Goal: Information Seeking & Learning: Learn about a topic

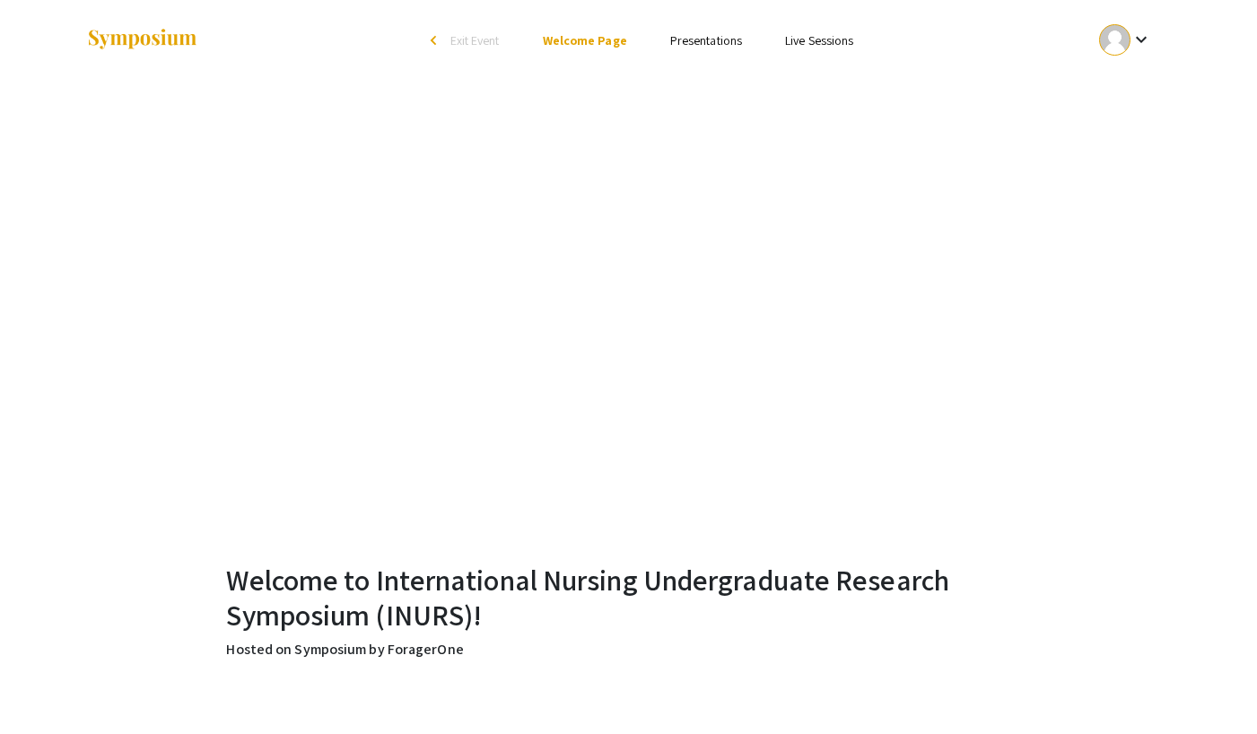
click at [709, 38] on link "Presentations" at bounding box center [706, 40] width 72 height 16
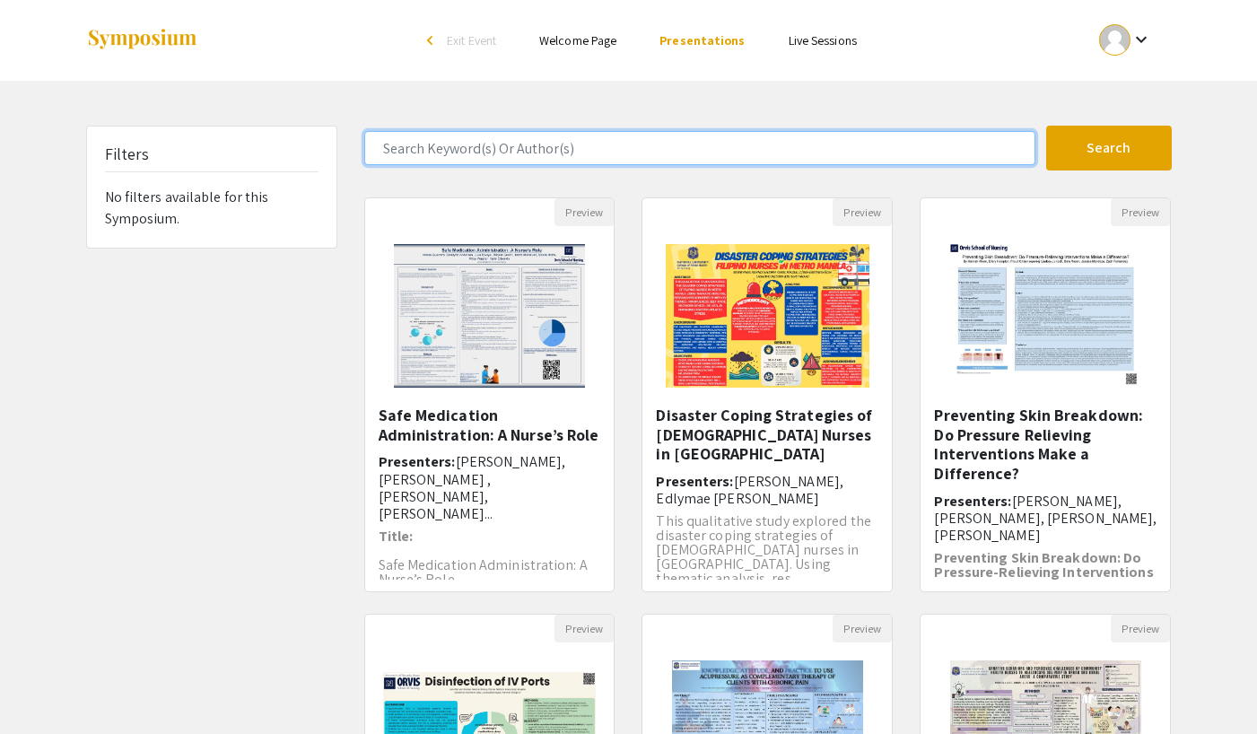
click at [476, 137] on input "Search Keyword(s) Or Author(s)" at bounding box center [699, 148] width 671 height 34
paste input "Academic [MEDICAL_DATA], Brain Dominance-Learning Styles, and Its Relationship …"
type input "Academic [MEDICAL_DATA], Brain Dominance-Learning Styles, and Its Relationship …"
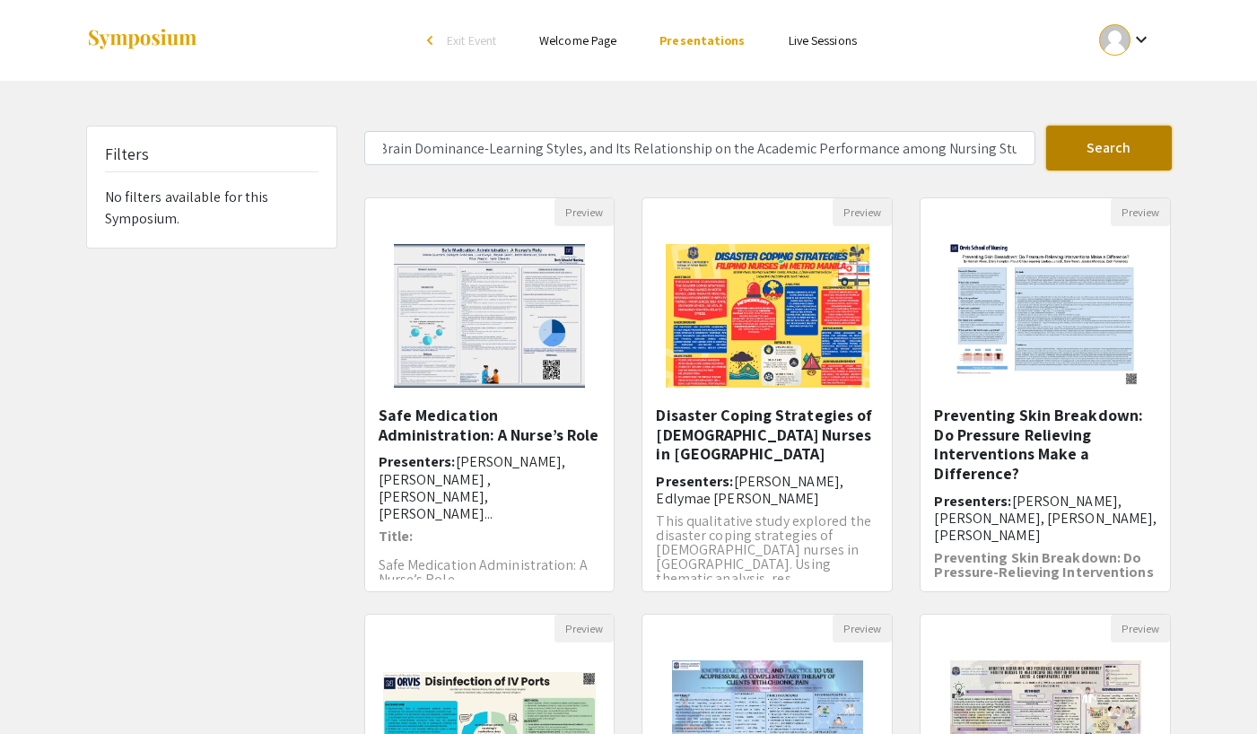
click at [1109, 147] on button "Search" at bounding box center [1109, 148] width 126 height 45
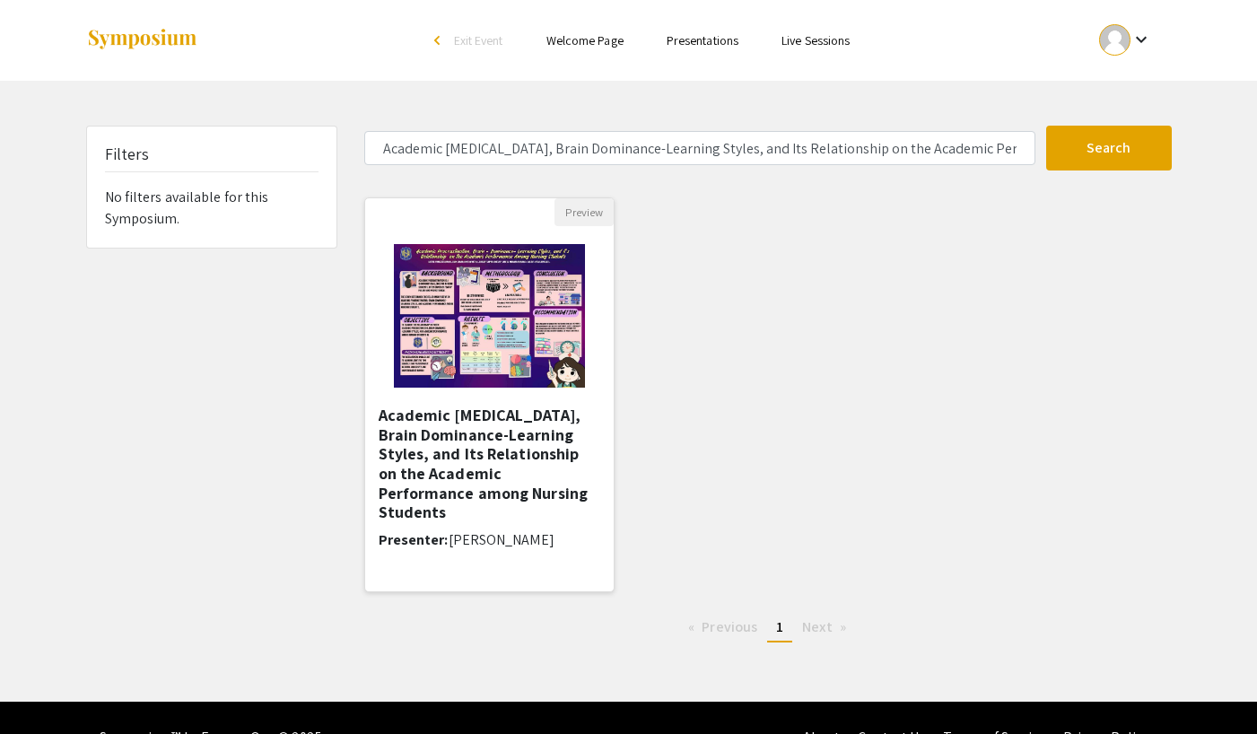
click at [502, 331] on img at bounding box center [489, 315] width 227 height 179
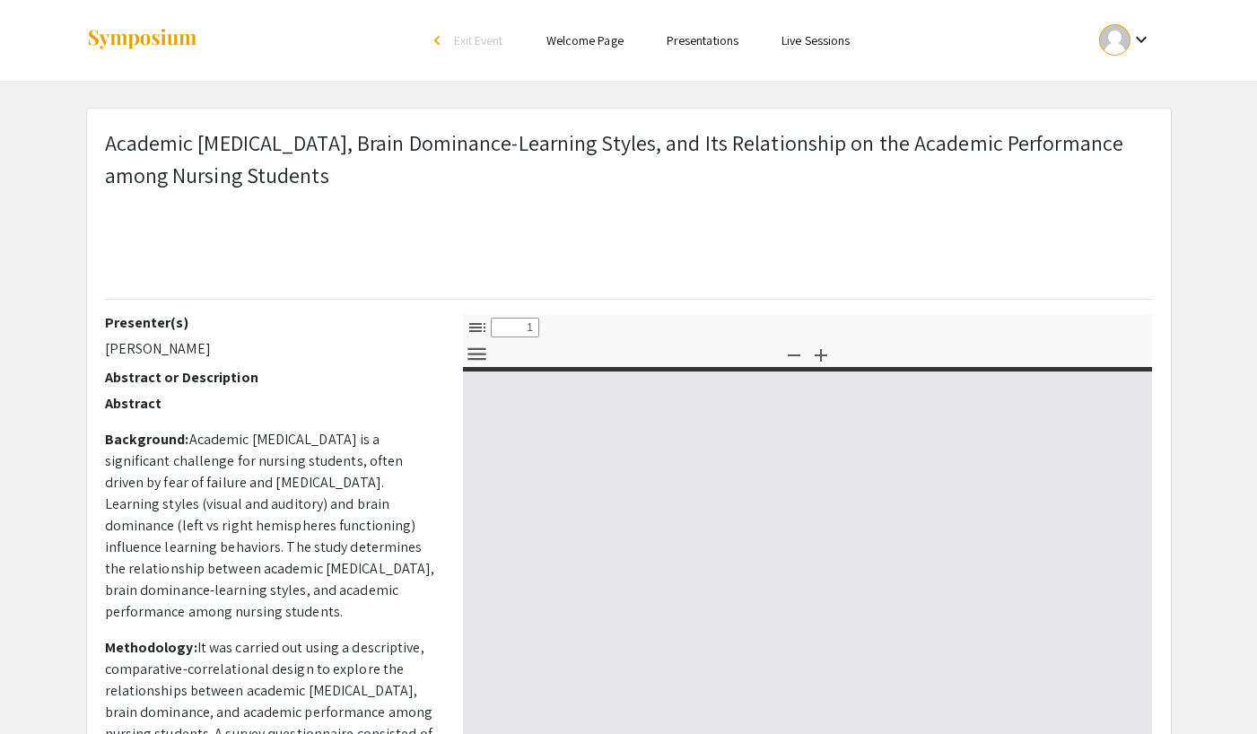
select select "custom"
type input "0"
select select "custom"
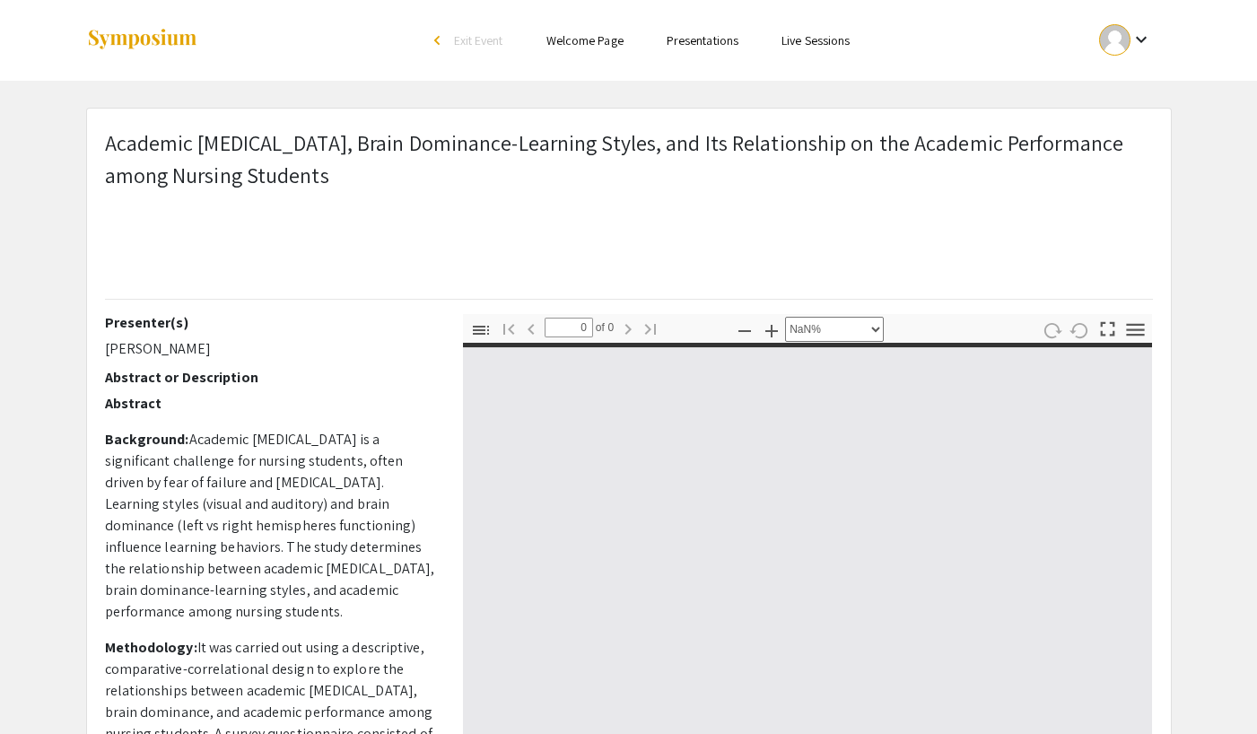
type input "1"
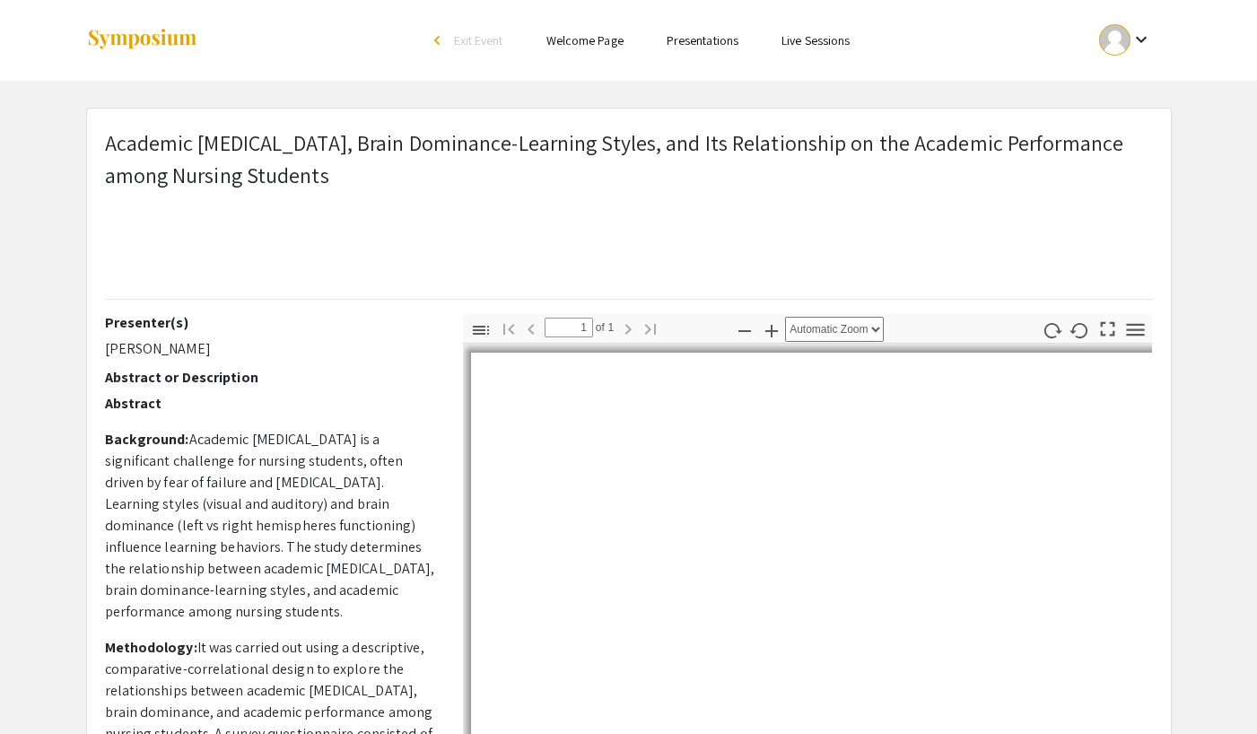
select select "auto"
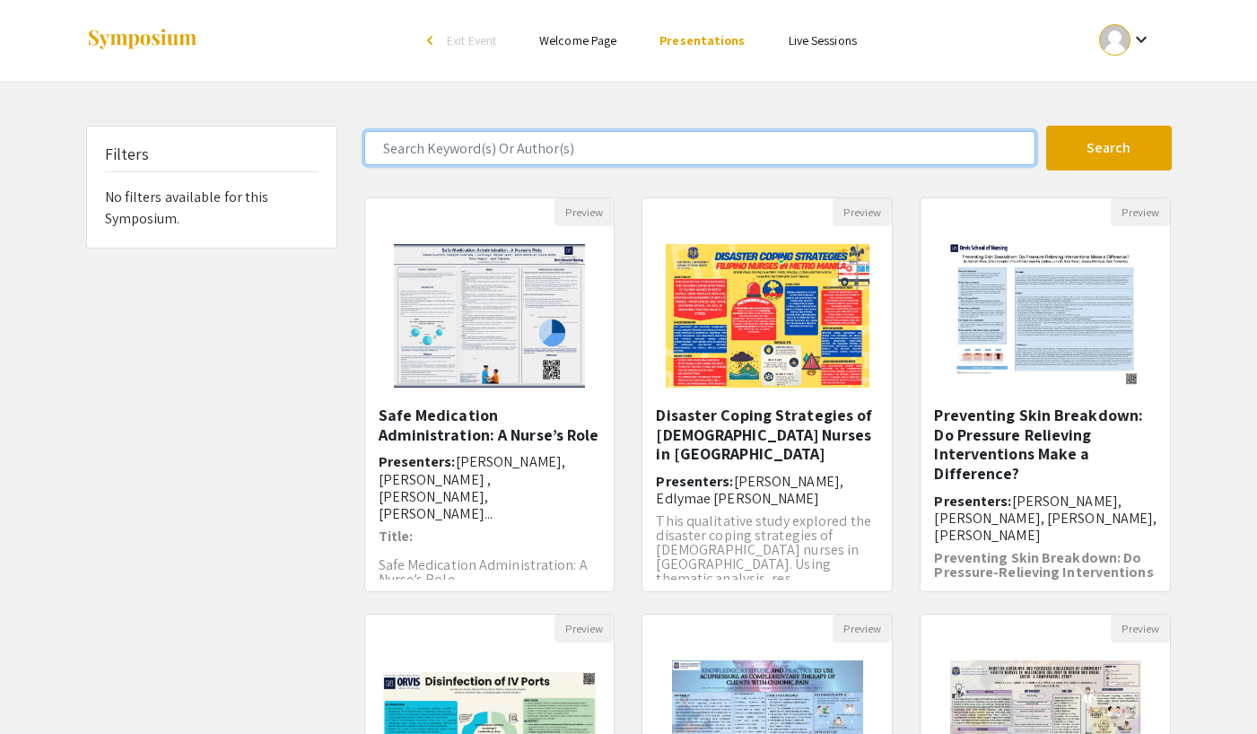
click at [603, 158] on input "Search Keyword(s) Or Author(s)" at bounding box center [699, 148] width 671 height 34
paste input "A SYSTEMATIC ANALYSIS OF [MEDICAL_DATA] CONTROL AND ELIMINATION STRATEGIES IN […"
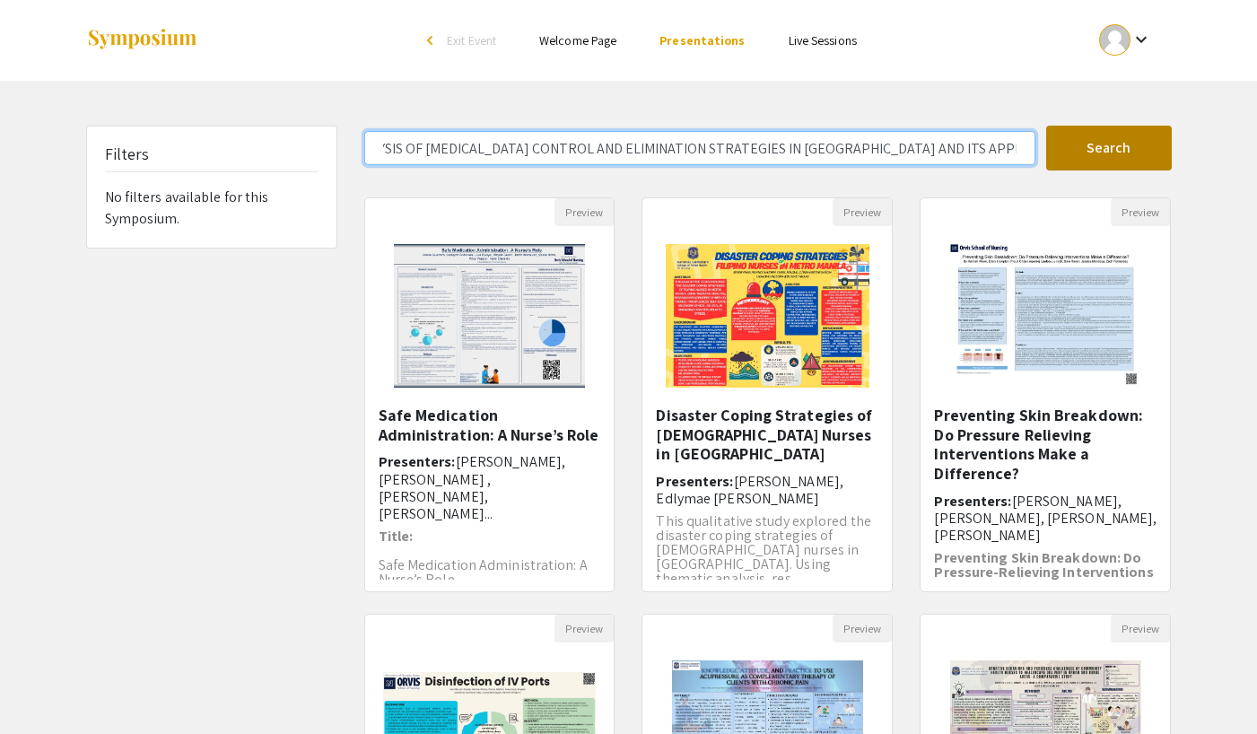
type input "A SYSTEMATIC ANALYSIS OF [MEDICAL_DATA] CONTROL AND ELIMINATION STRATEGIES IN […"
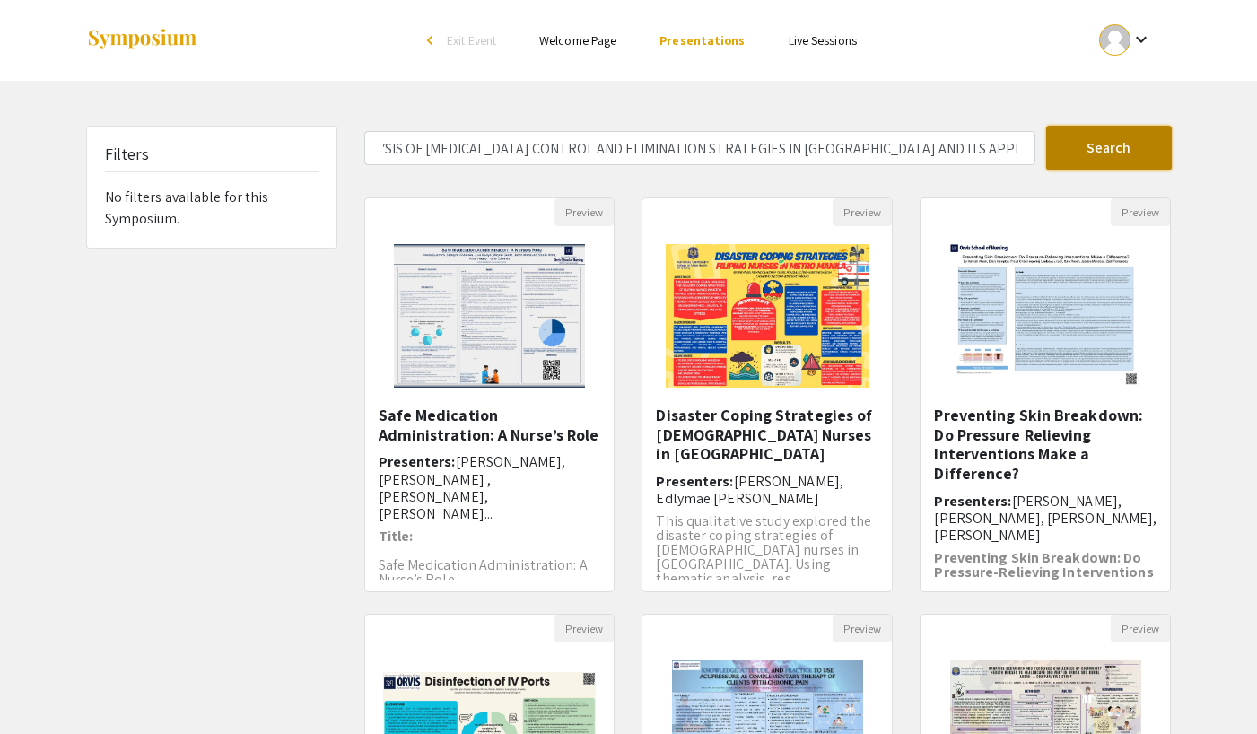
click at [1112, 152] on button "Search" at bounding box center [1109, 148] width 126 height 45
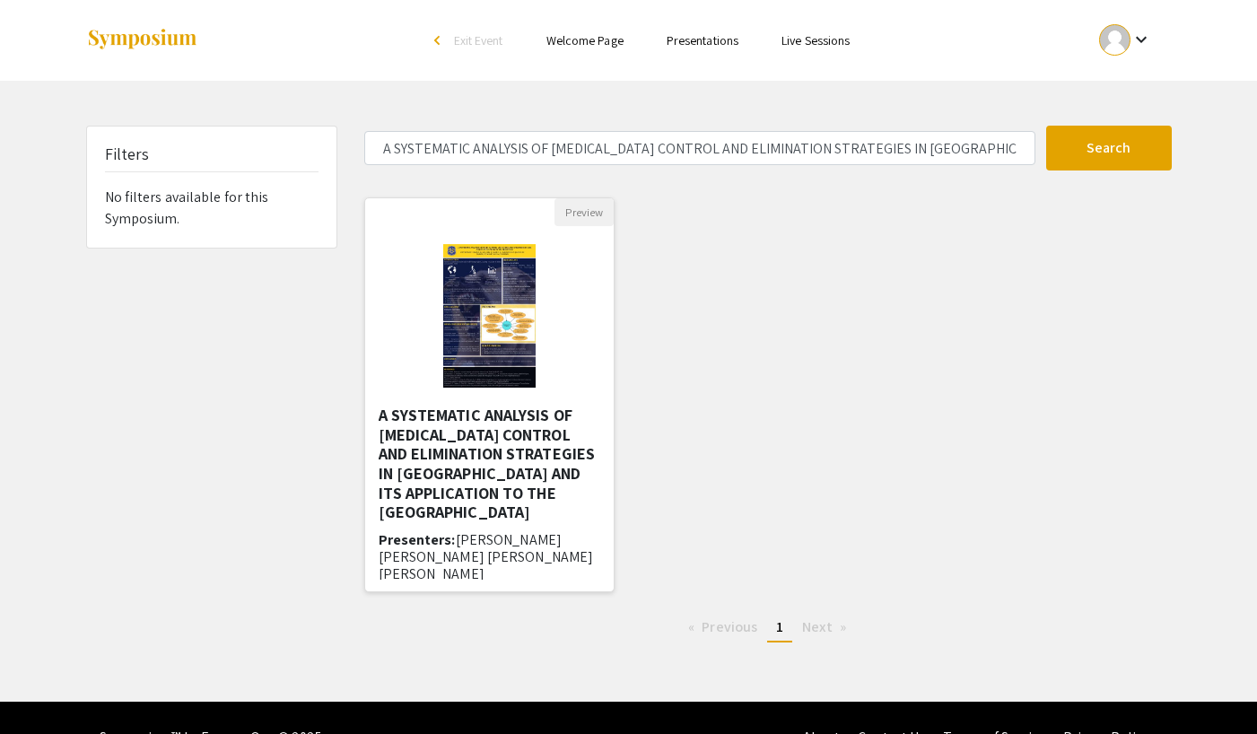
click at [500, 295] on img at bounding box center [489, 315] width 128 height 179
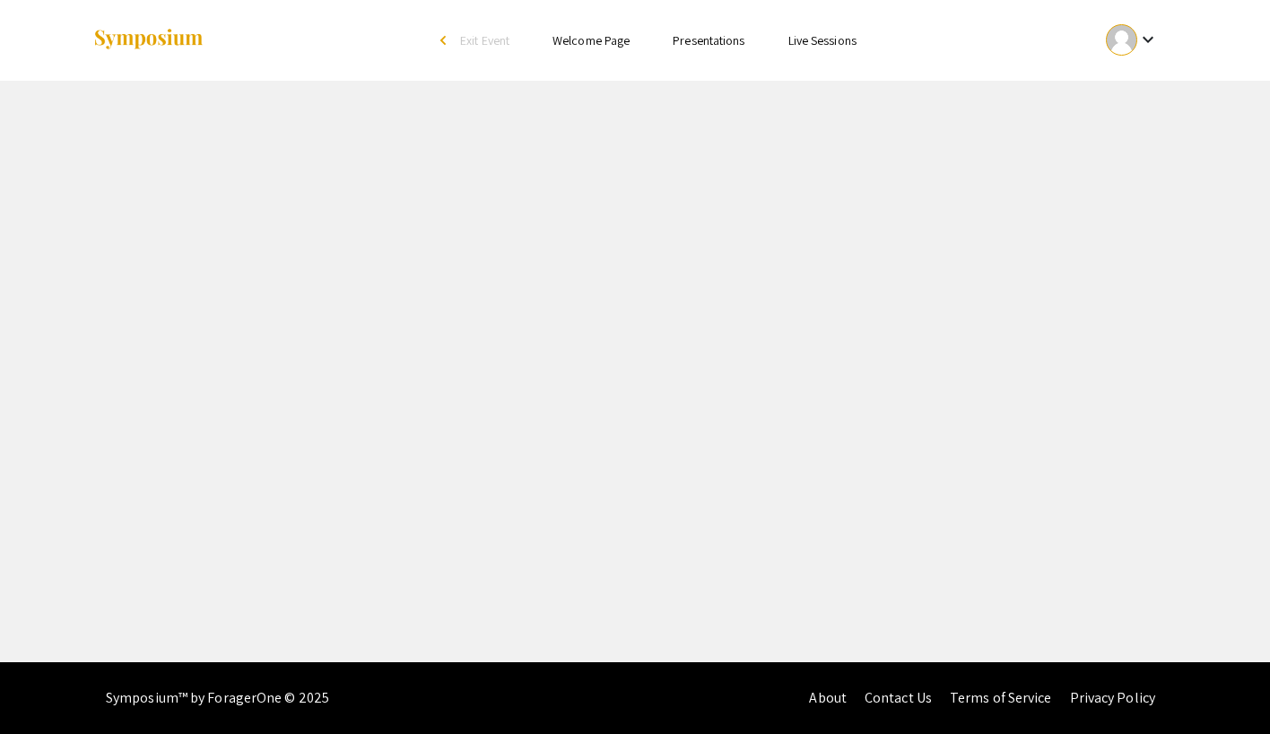
select select "custom"
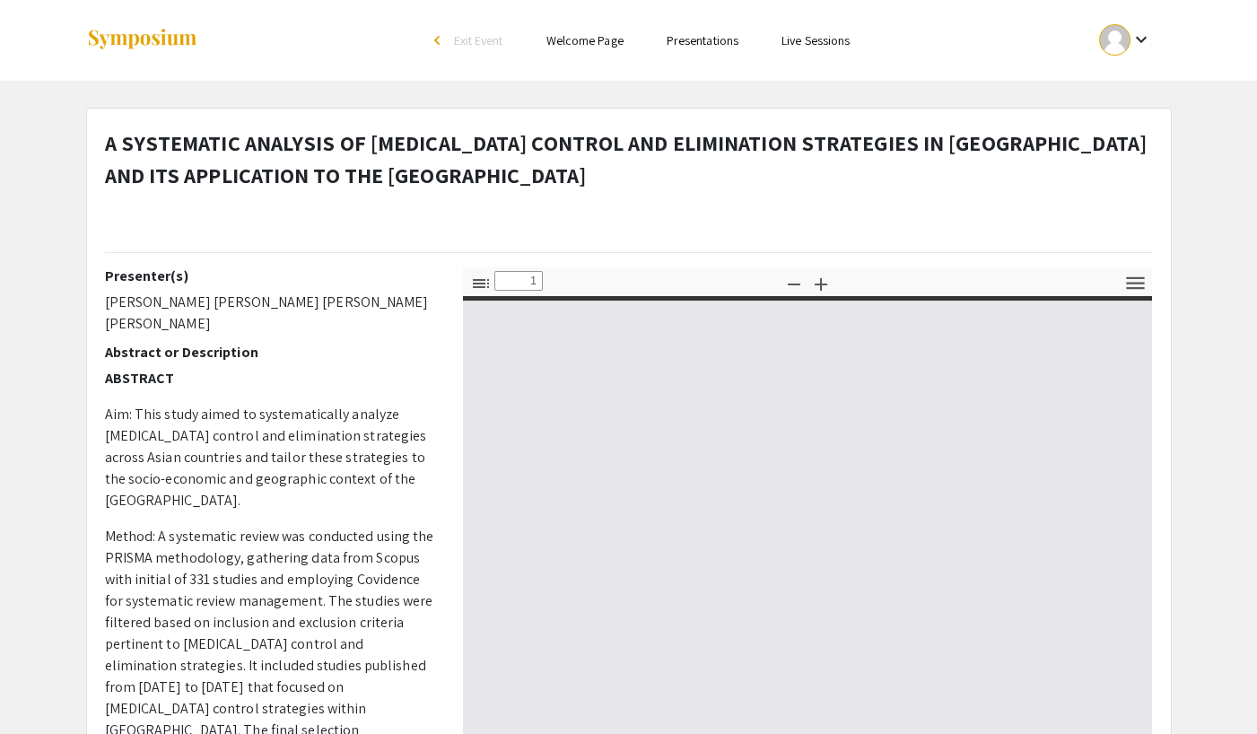
type input "0"
select select "custom"
type input "1"
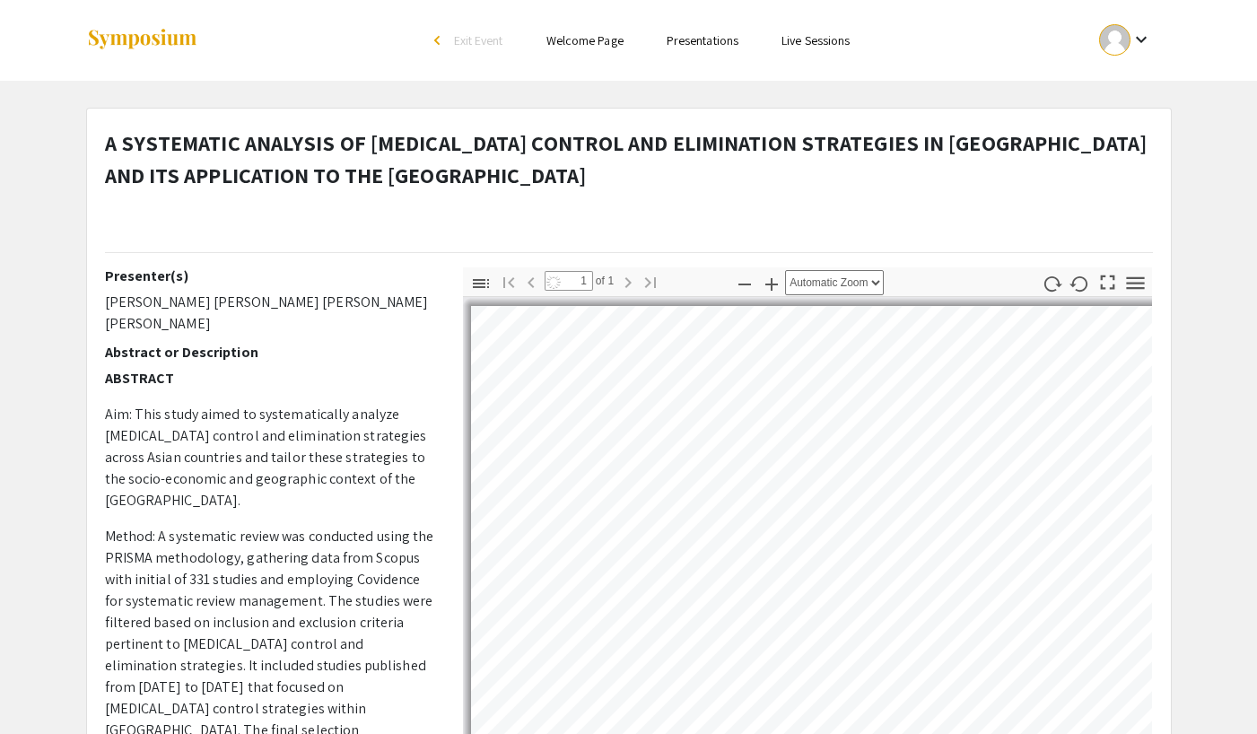
select select "auto"
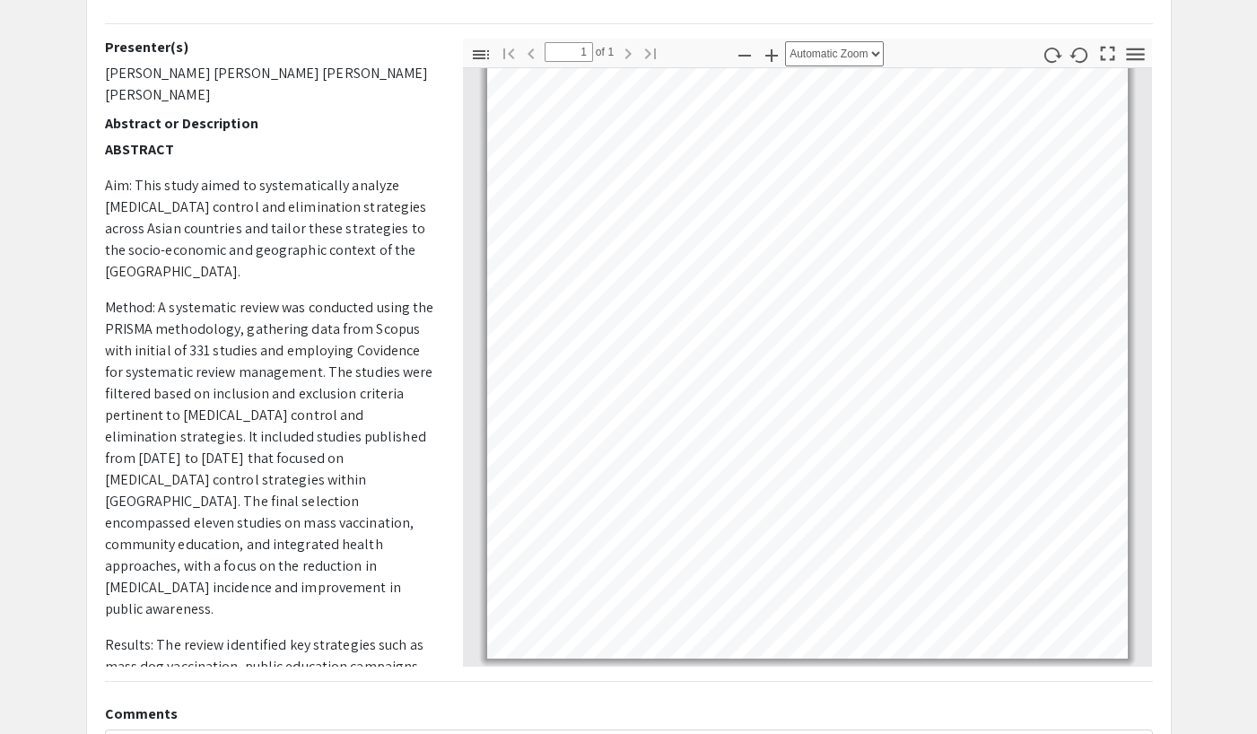
scroll to position [289, 0]
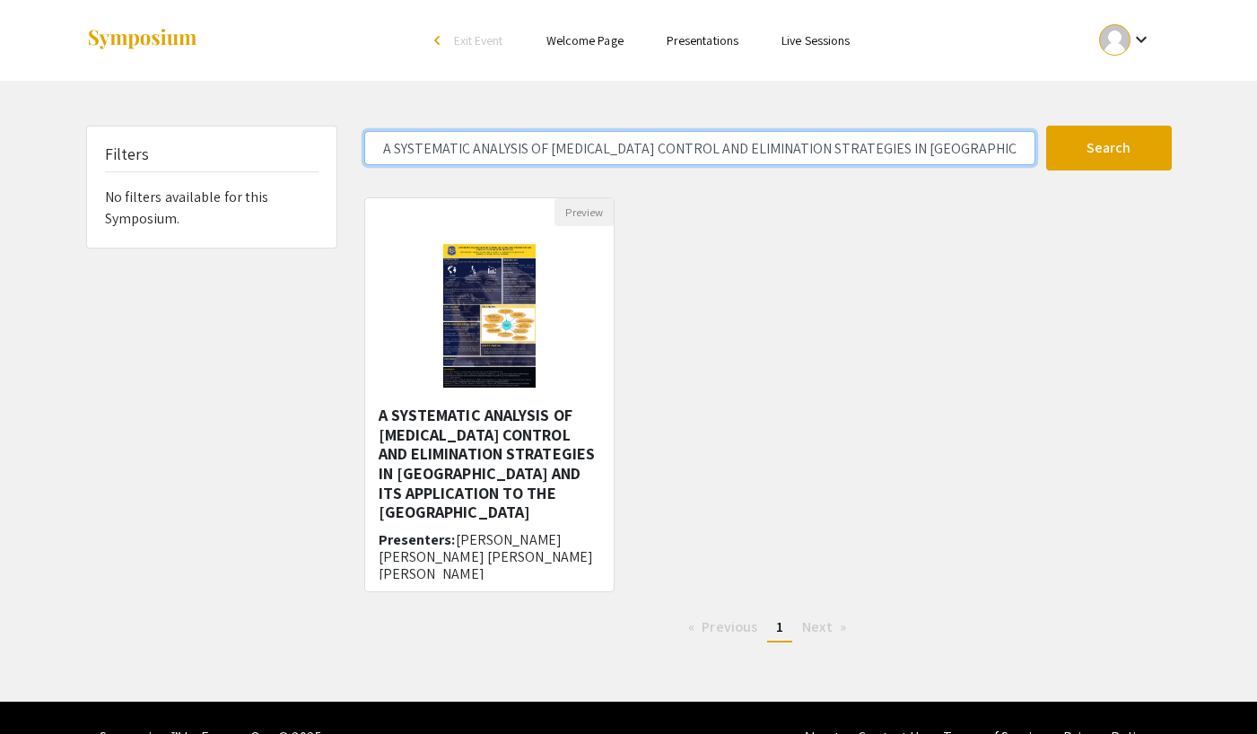
click at [987, 154] on input "A SYSTEMATIC ANALYSIS OF [MEDICAL_DATA] CONTROL AND ELIMINATION STRATEGIES IN […" at bounding box center [699, 148] width 671 height 34
drag, startPoint x: 1018, startPoint y: 144, endPoint x: 349, endPoint y: 147, distance: 669.1
click at [351, 147] on div "A SYSTEMATIC ANALYSIS OF [MEDICAL_DATA] CONTROL AND ELIMINATION STRATEGIES IN […" at bounding box center [698, 148] width 695 height 34
drag, startPoint x: 524, startPoint y: 156, endPoint x: 339, endPoint y: 148, distance: 184.9
click at [344, 149] on div "Filters No filters available for this Symposium. TO THE [GEOGRAPHIC_DATA] Searc…" at bounding box center [629, 391] width 1112 height 531
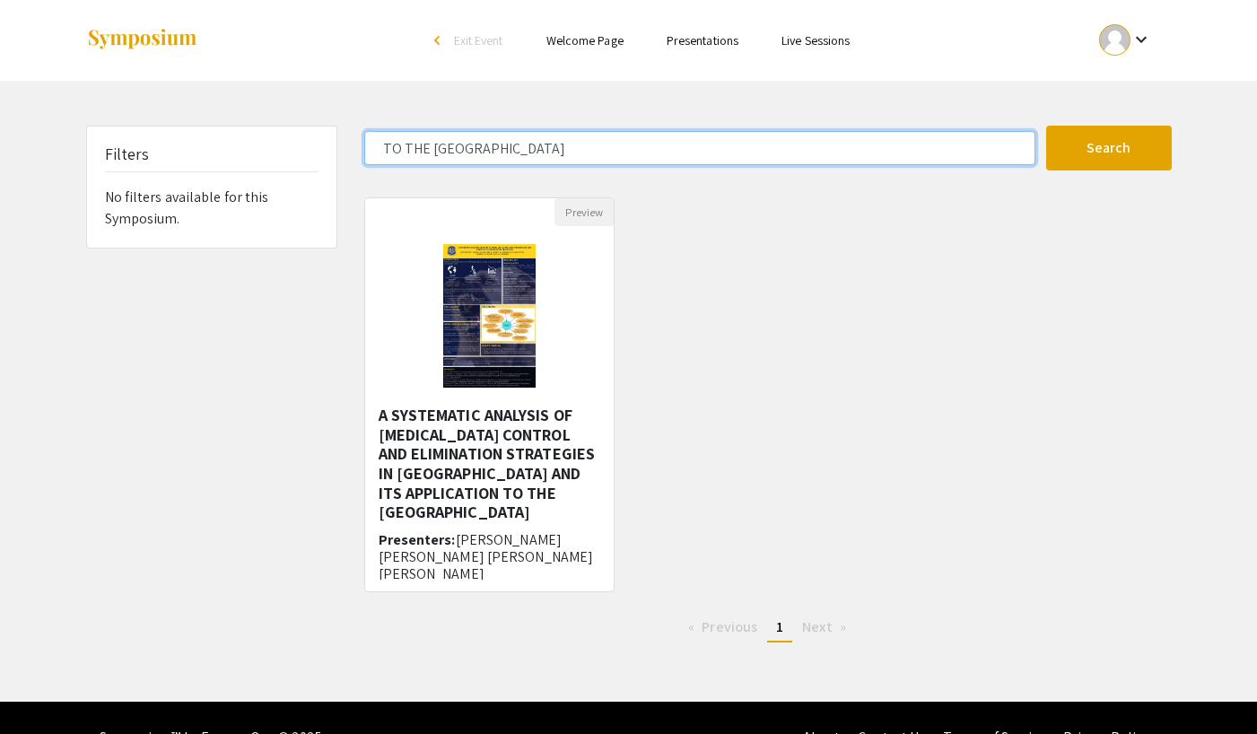
paste input "Cultural Competence and Clinical Performance of Nursing Students at [GEOGRAPHIC…"
type input "Cultural Competence and Clinical Performance of Nursing Students at [GEOGRAPHIC…"
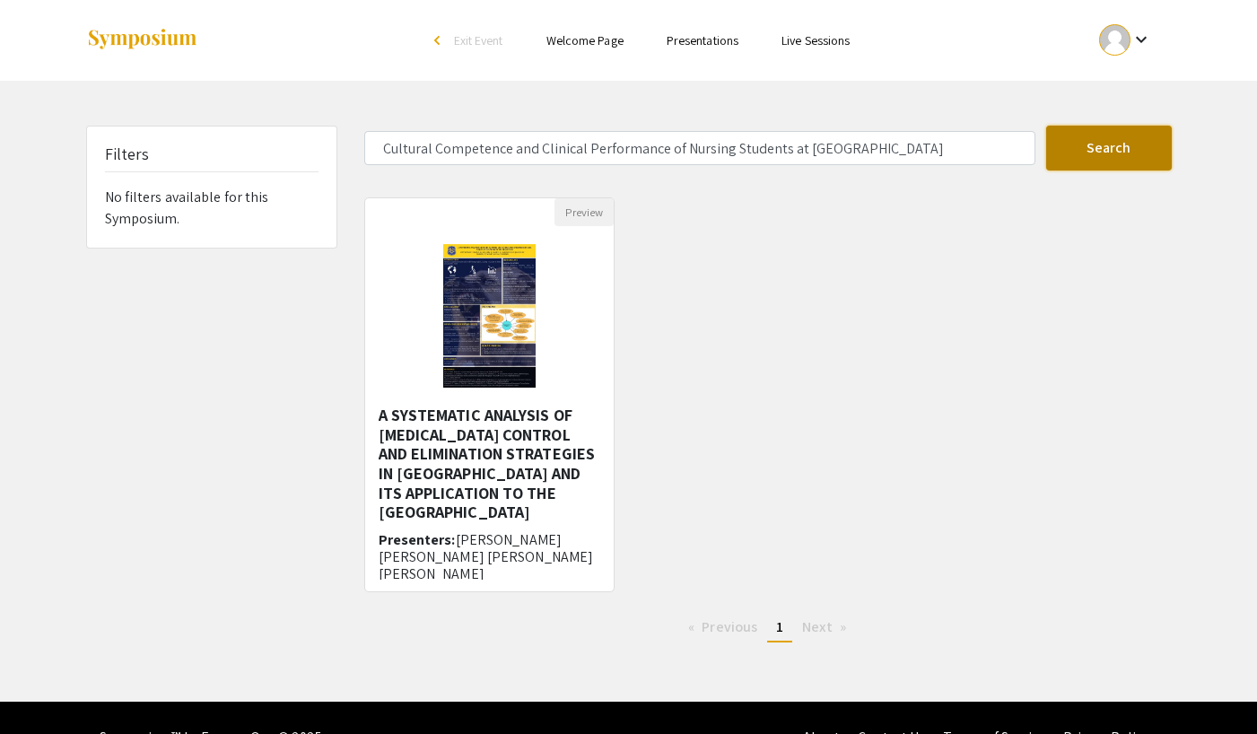
click at [1106, 155] on button "Search" at bounding box center [1109, 148] width 126 height 45
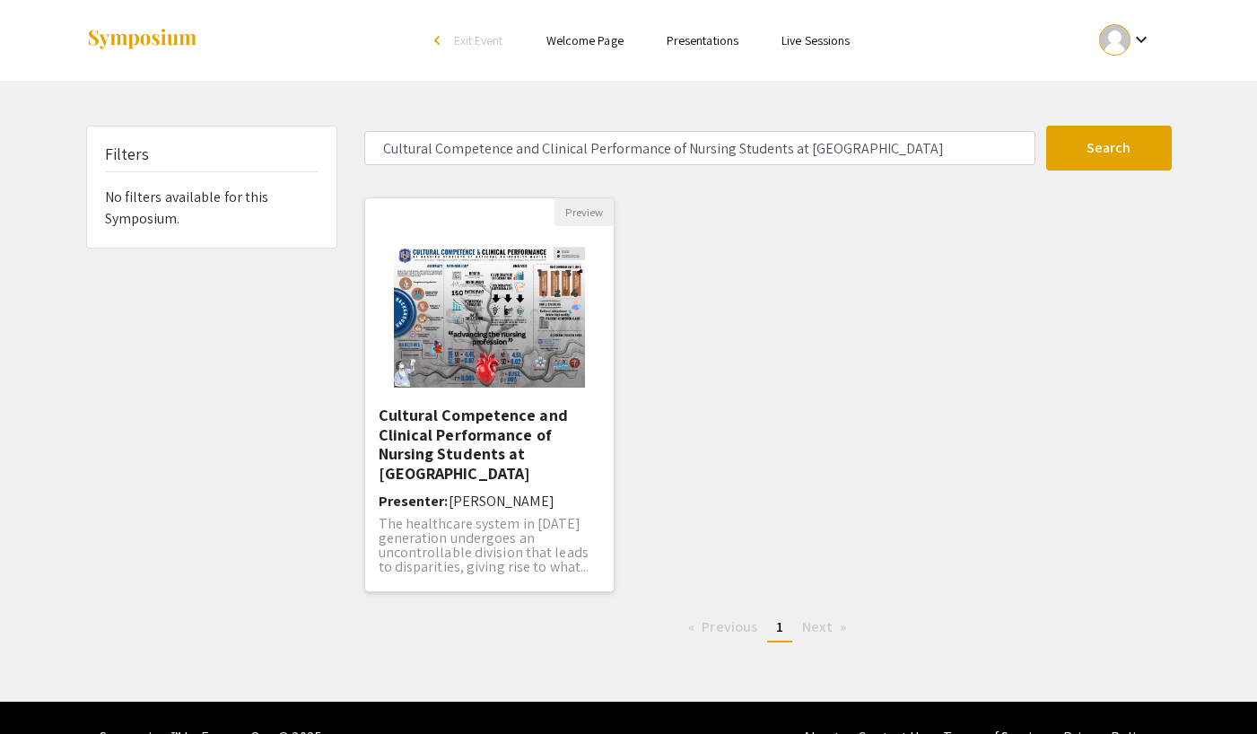
click at [509, 348] on img "Open Presentation <p>Cultural Competence and Clinical Performance of Nursing St…" at bounding box center [489, 315] width 227 height 179
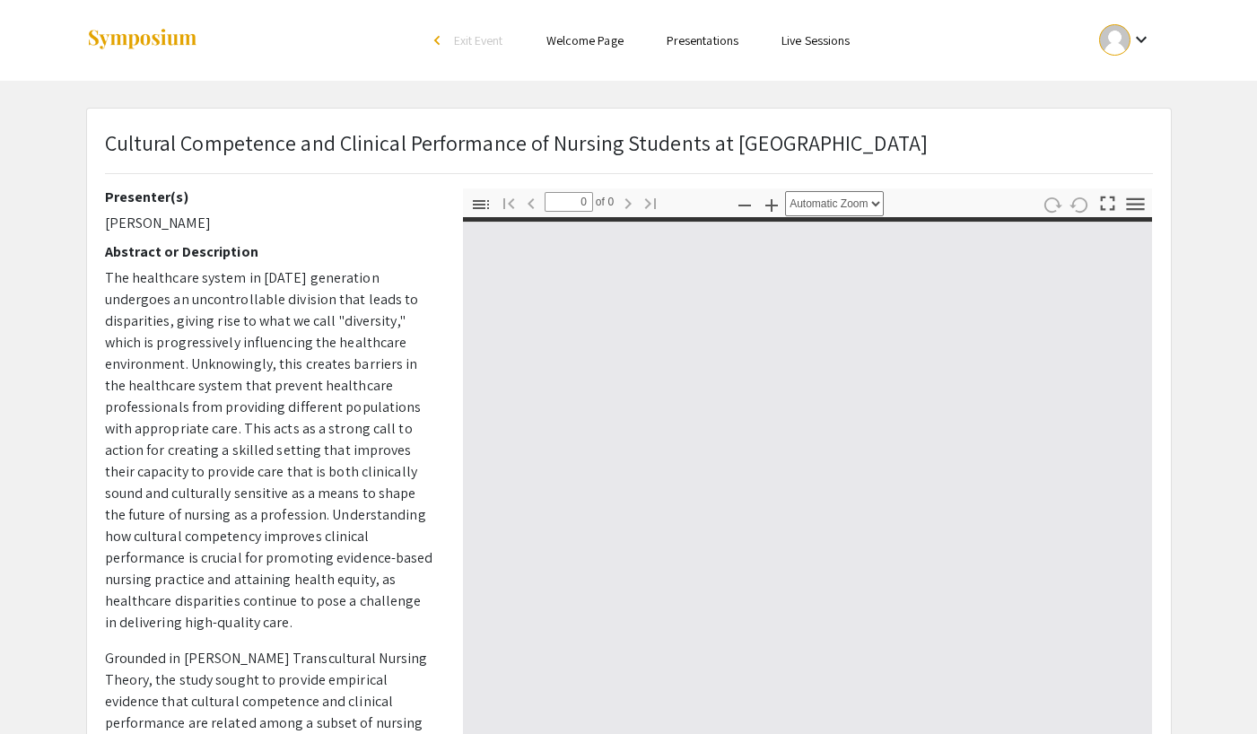
select select "custom"
type input "1"
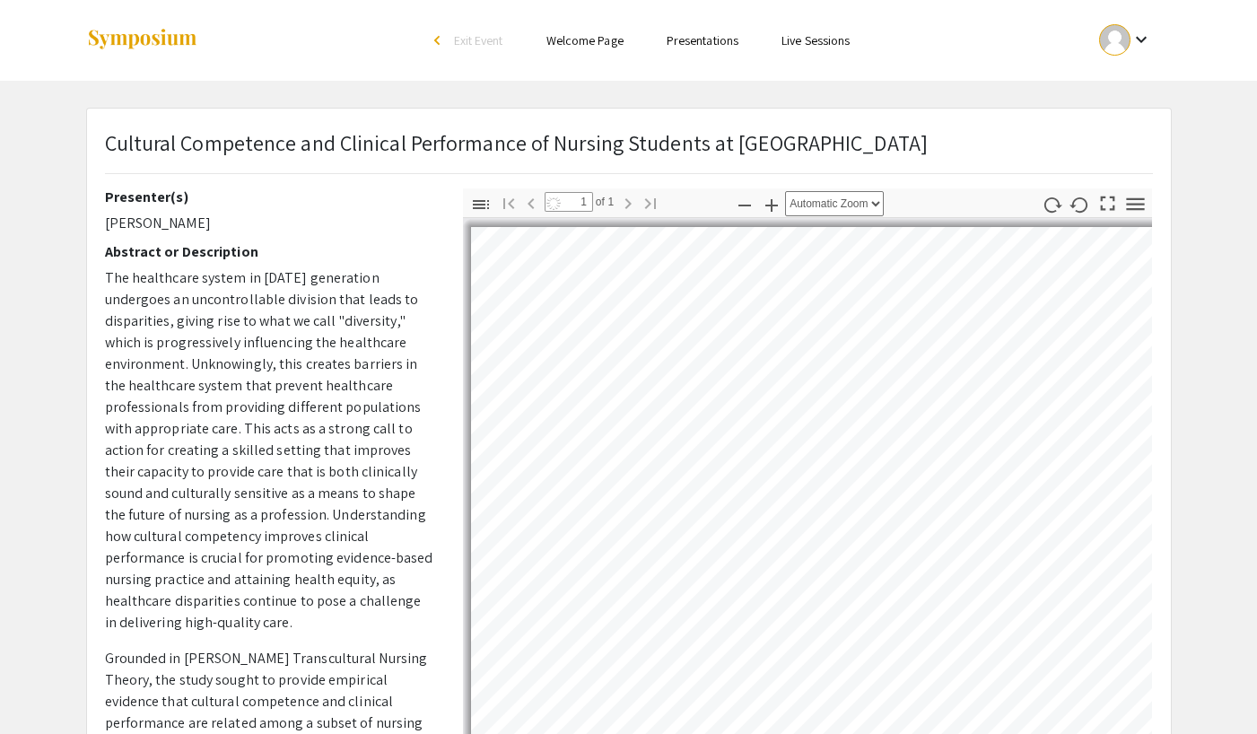
select select "auto"
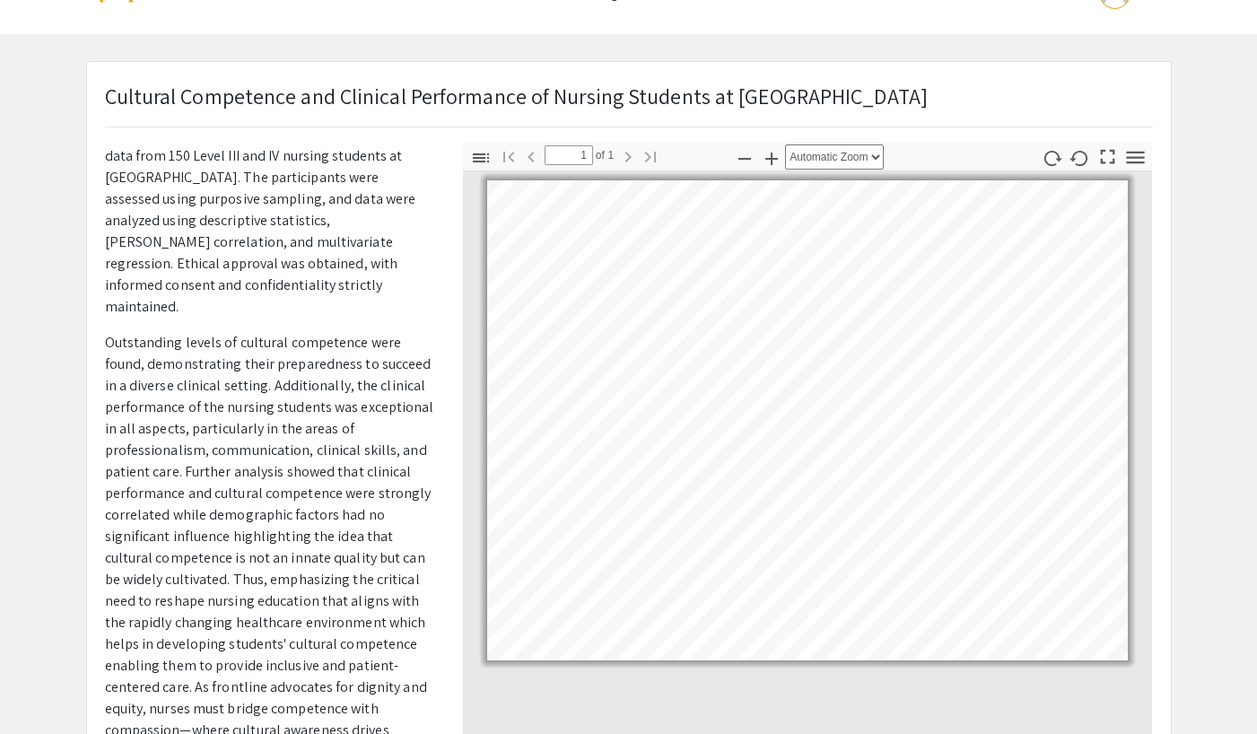
scroll to position [379, 0]
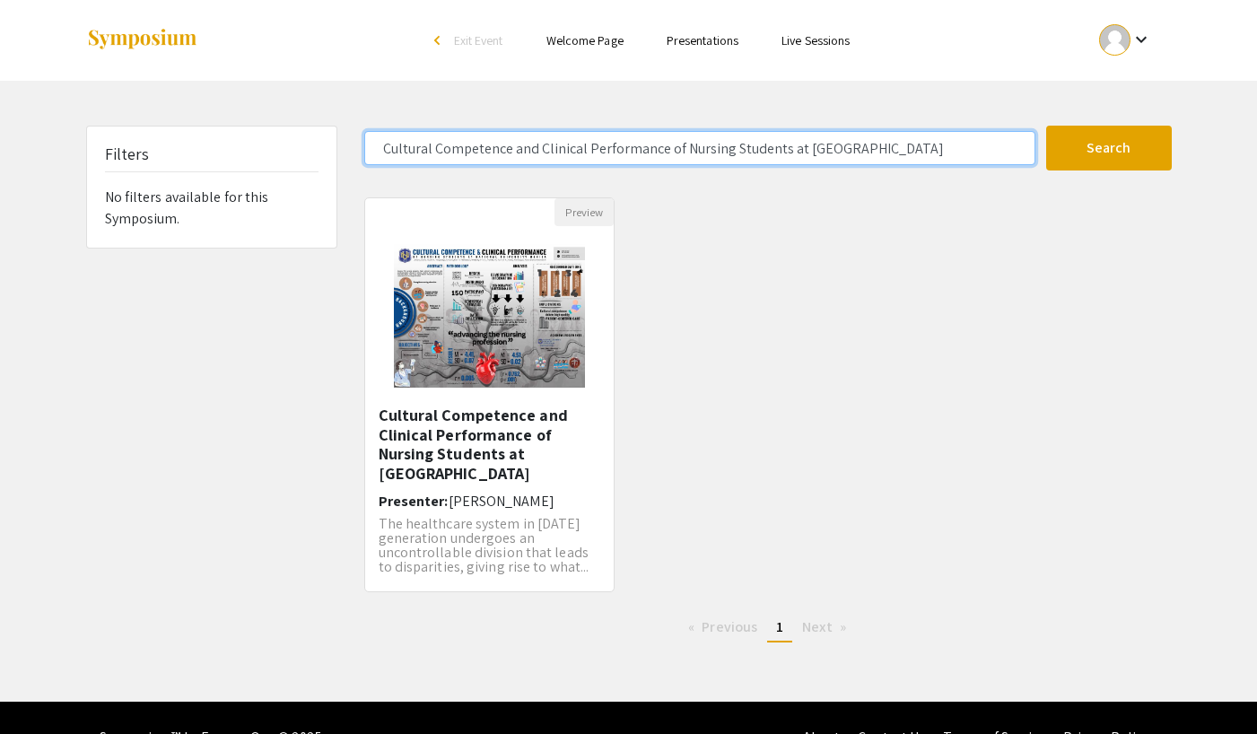
click at [990, 154] on input "Cultural Competence and Clinical Performance of Nursing Students at [GEOGRAPHIC…" at bounding box center [699, 148] width 671 height 34
drag, startPoint x: 976, startPoint y: 153, endPoint x: 309, endPoint y: 144, distance: 667.4
click at [309, 144] on div "Filters No filters available for this Symposium. Cultural Competence and Clinic…" at bounding box center [629, 391] width 1112 height 531
paste input "Integrative Literature Review of Sexual Expressions among Older Adults"
type input "Integrative Literature Review of Sexual Expressions among Older Adults"
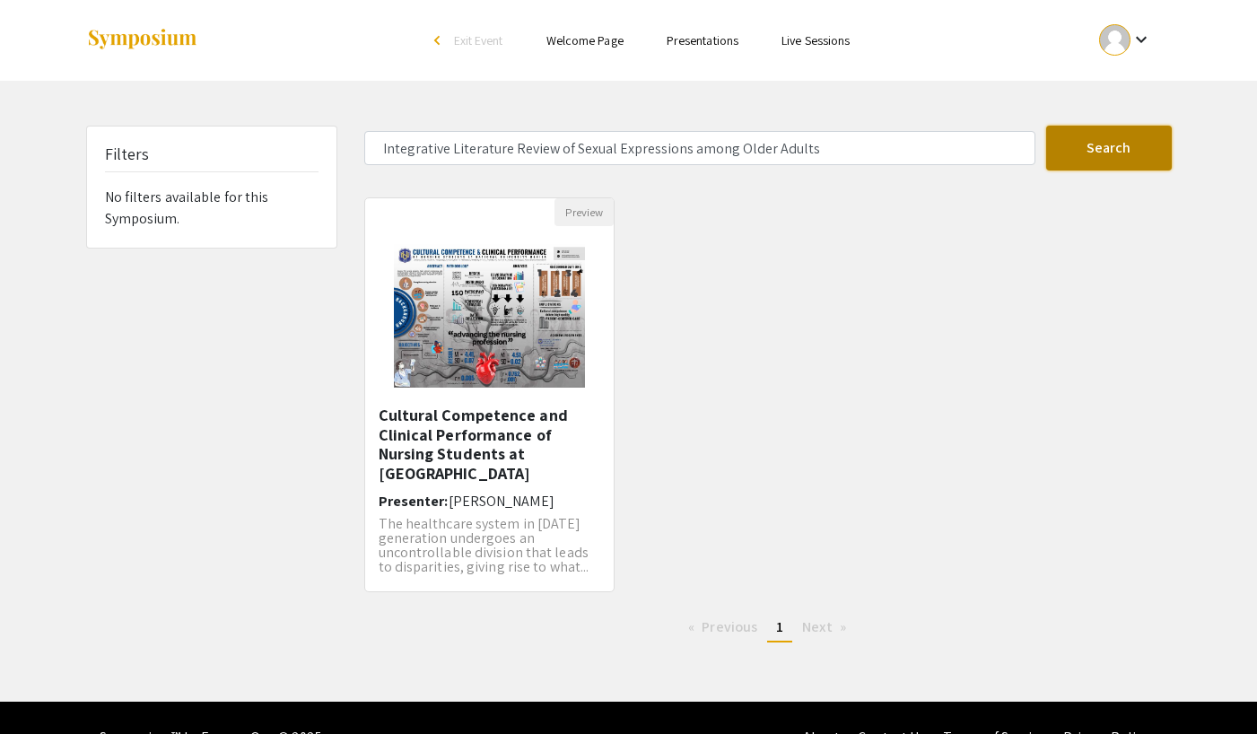
click at [1129, 140] on button "Search" at bounding box center [1109, 148] width 126 height 45
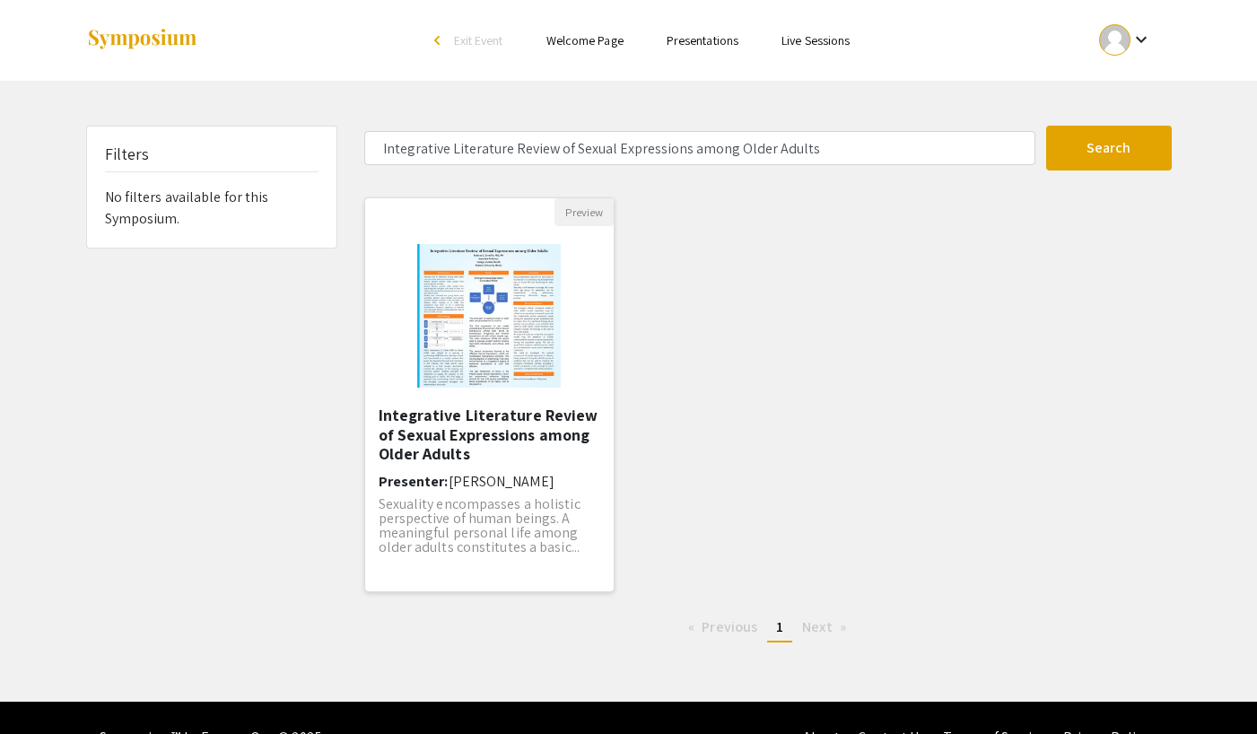
click at [467, 293] on img "Open Presentation <p>Integrative Literature Review of Sexual Expressions among …" at bounding box center [488, 315] width 179 height 179
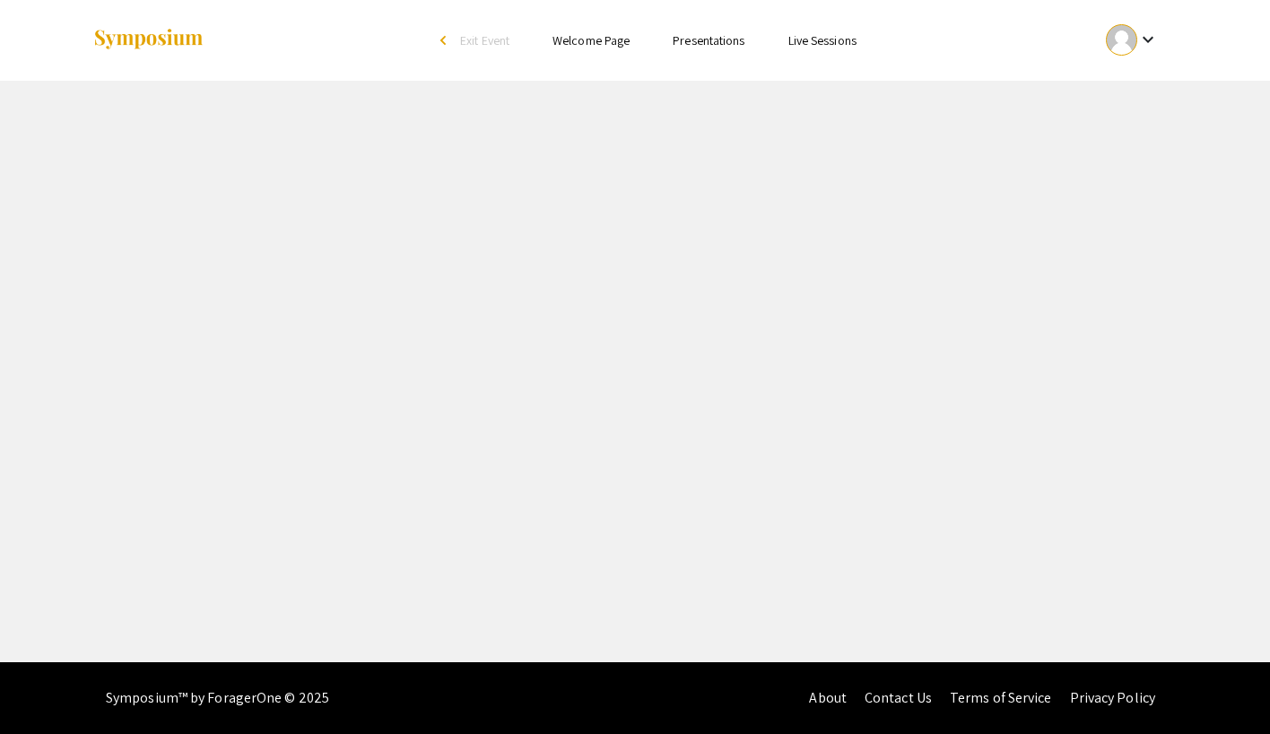
select select "custom"
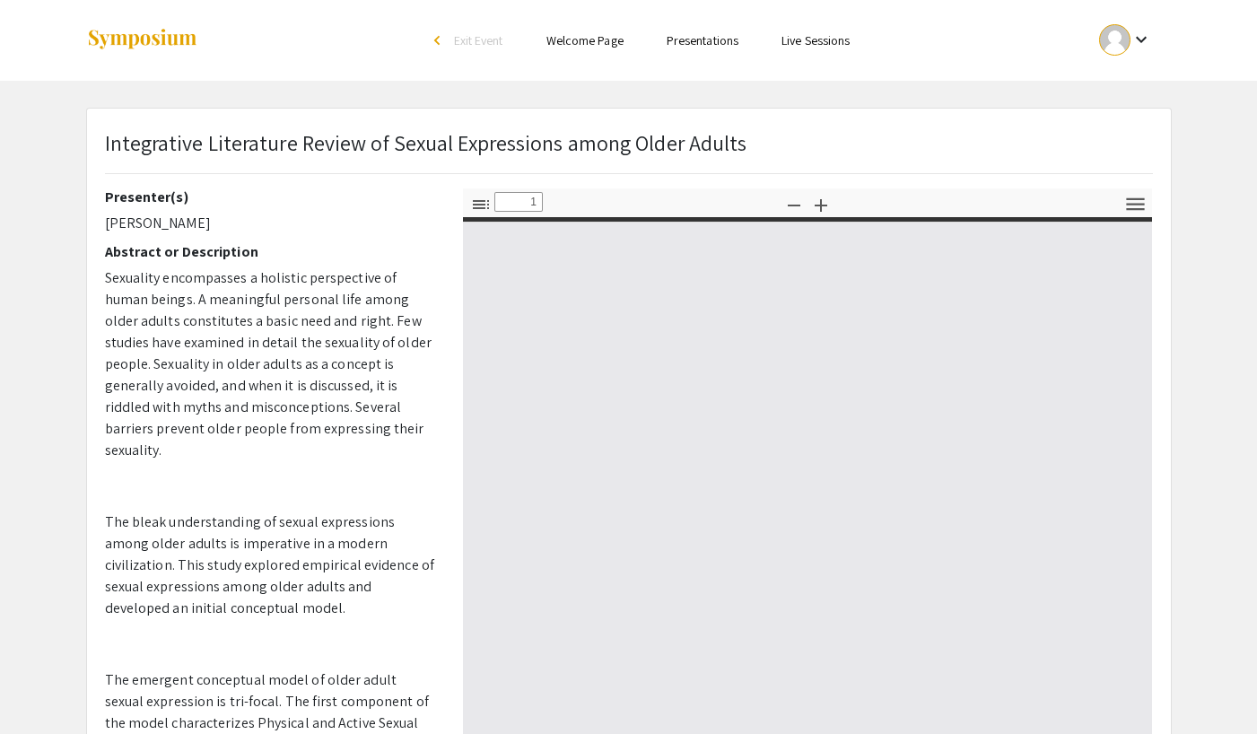
type input "0"
select select "custom"
type input "1"
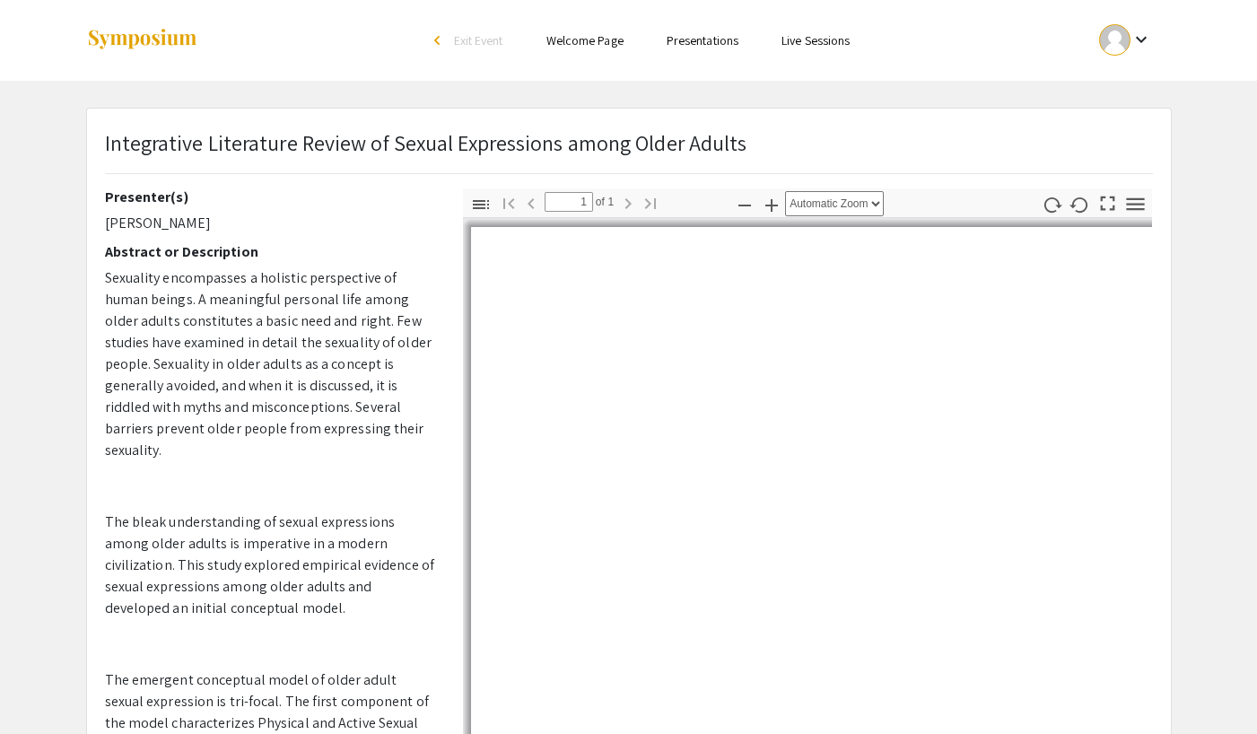
select select "auto"
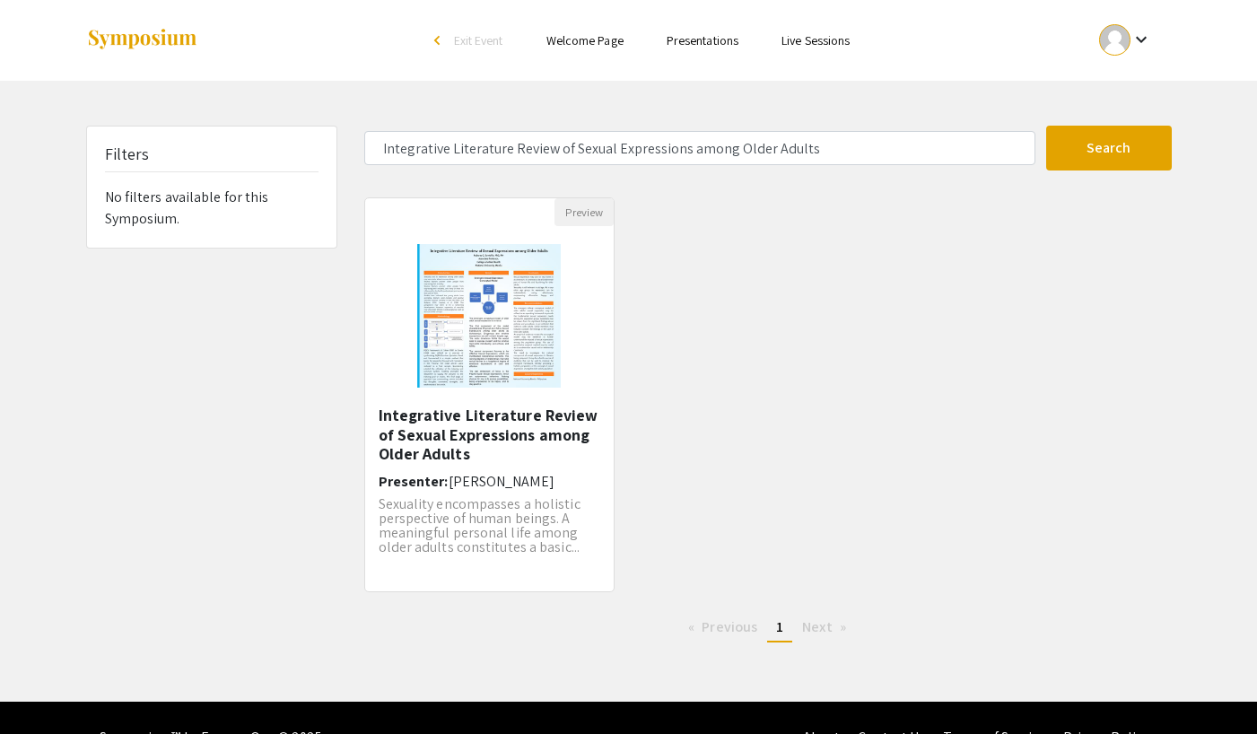
click at [815, 165] on form "Integrative Literature Review of Sexual Expressions among Older Adults Search" at bounding box center [768, 148] width 834 height 45
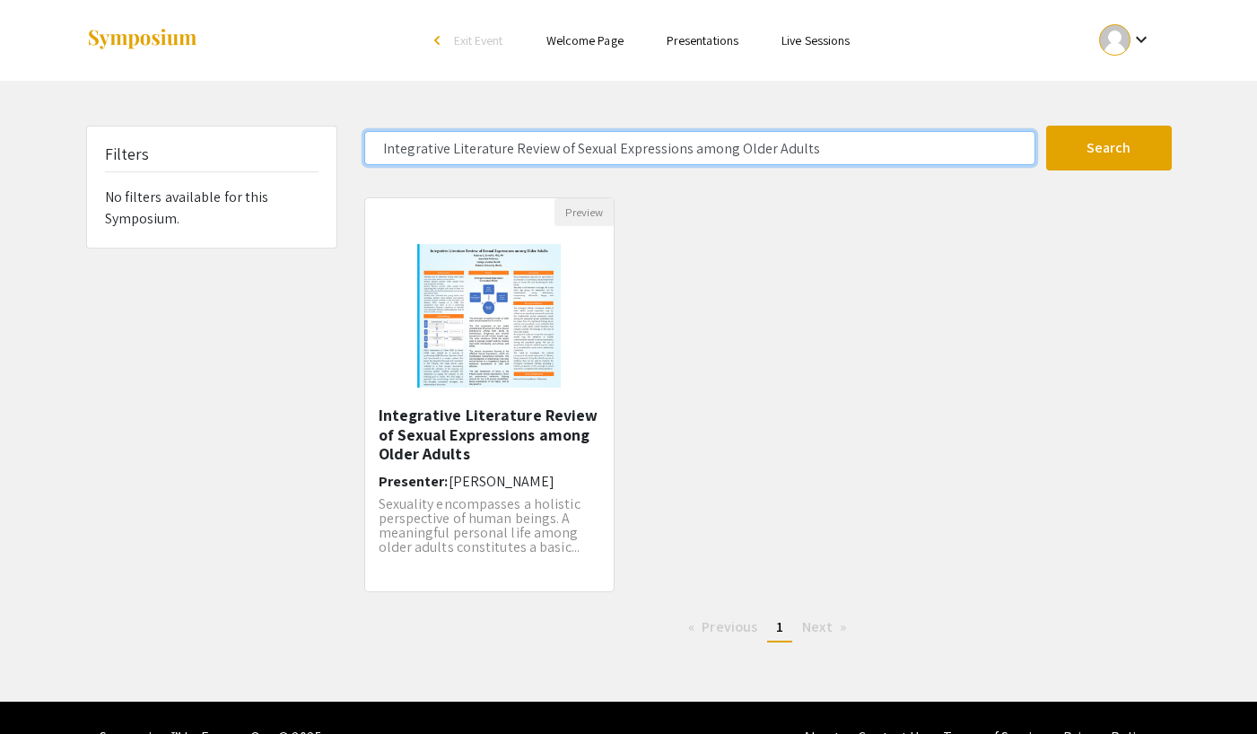
drag, startPoint x: 817, startPoint y: 149, endPoint x: 325, endPoint y: 136, distance: 492.6
click at [334, 141] on div "Filters No filters available for this Symposium. Integrative Literature Review …" at bounding box center [629, 391] width 1112 height 531
paste input "LEVEL OF ANXIETY AND CONFIDENCE IN TAKING THE NURSING PROGRAM AMONG LEVEL 2 STU…"
type input "LEVEL OF ANXIETY AND CONFIDENCE IN TAKING THE NURSING PROGRAM AMONG LEVEL 2 STU…"
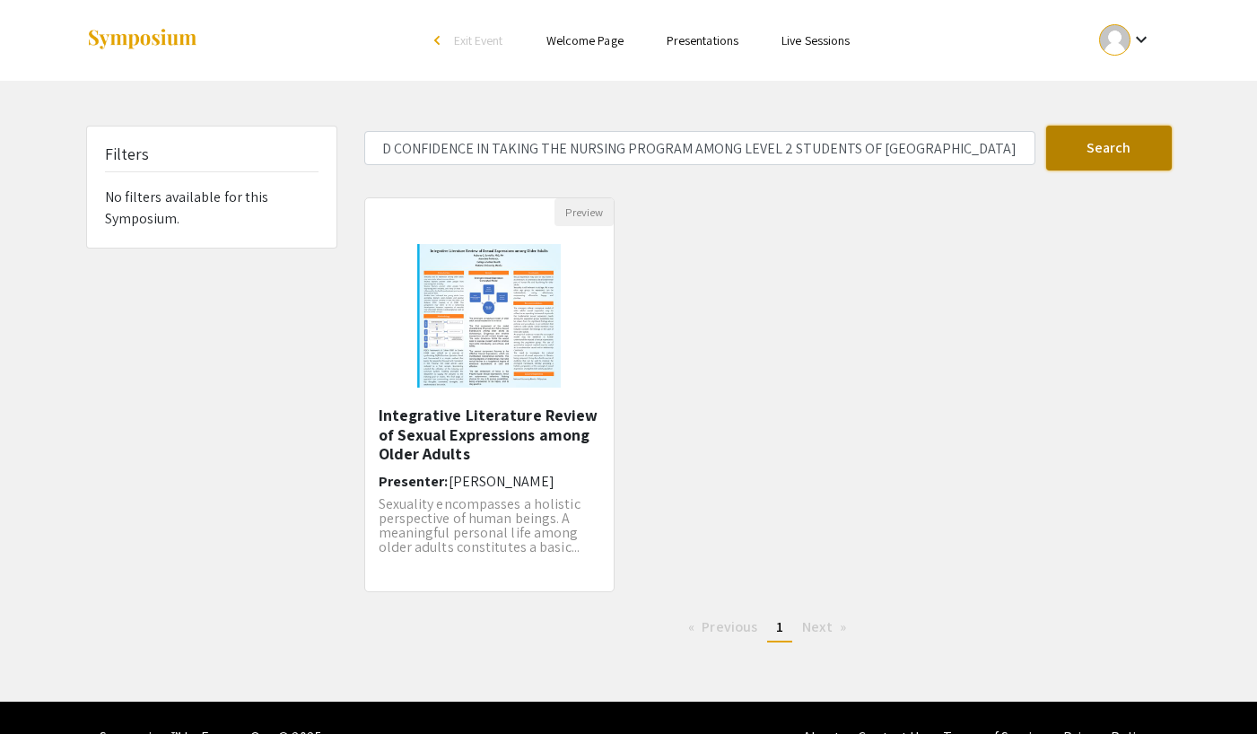
click at [1120, 161] on button "Search" at bounding box center [1109, 148] width 126 height 45
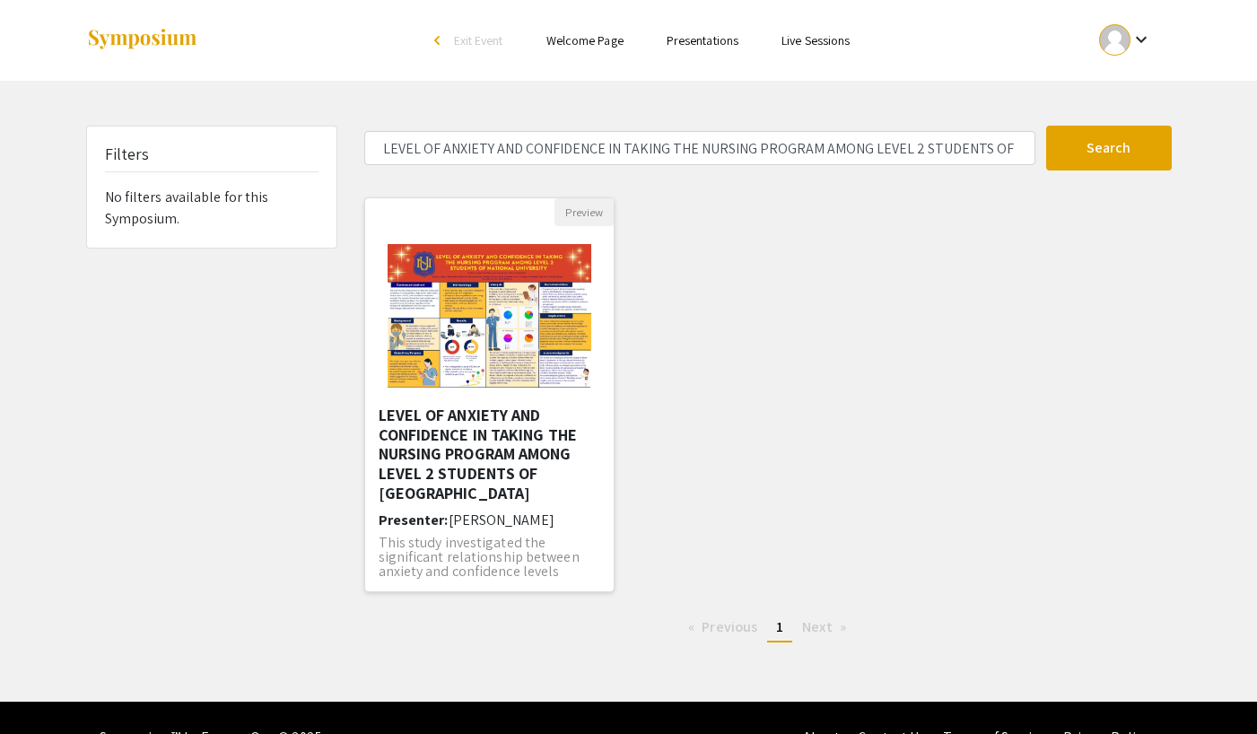
click at [551, 315] on img "Open Presentation <p>LEVEL OF ANXIETY AND CONFIDENCE IN TAKING THE NURSING PROG…" at bounding box center [489, 315] width 239 height 179
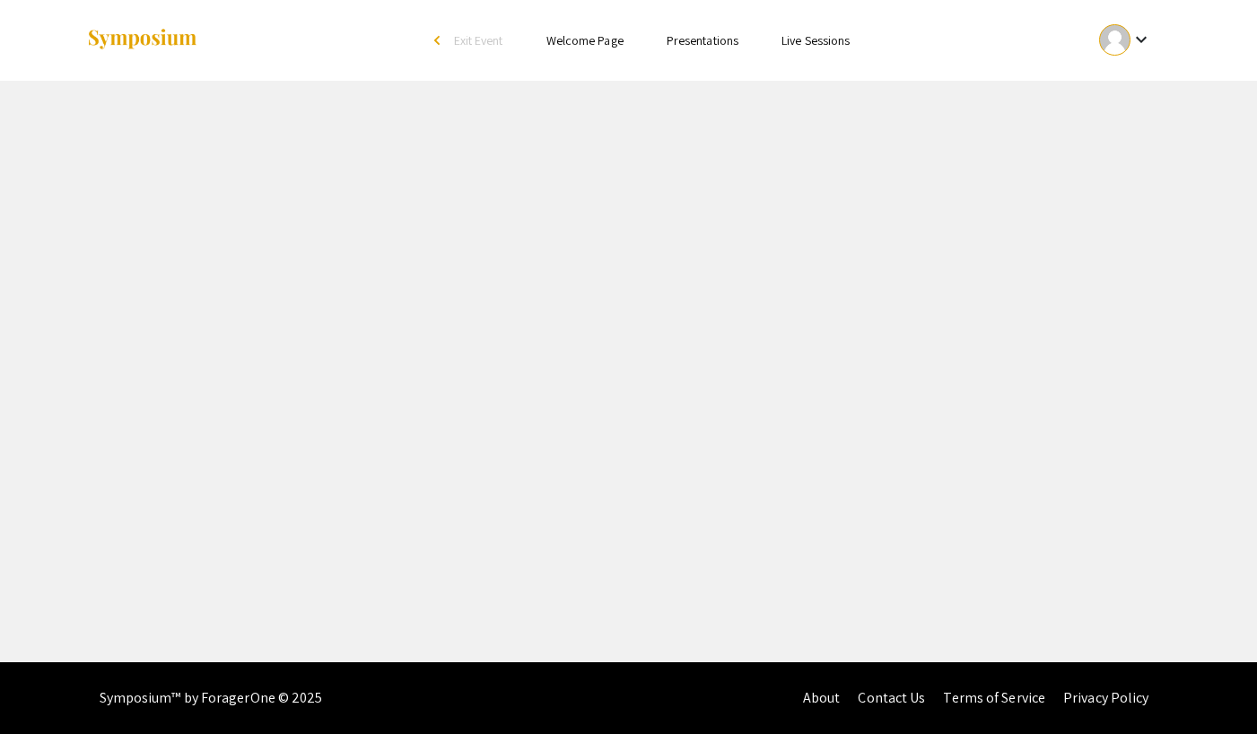
select select "custom"
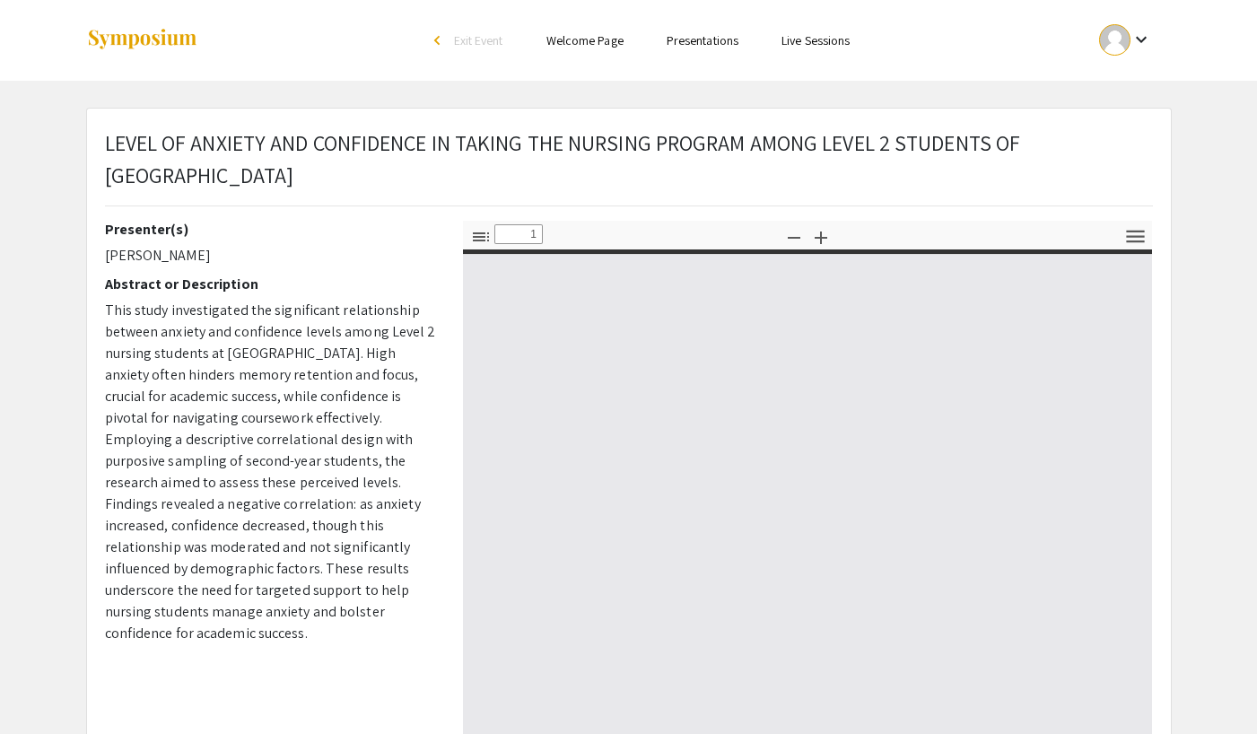
type input "0"
select select "custom"
type input "1"
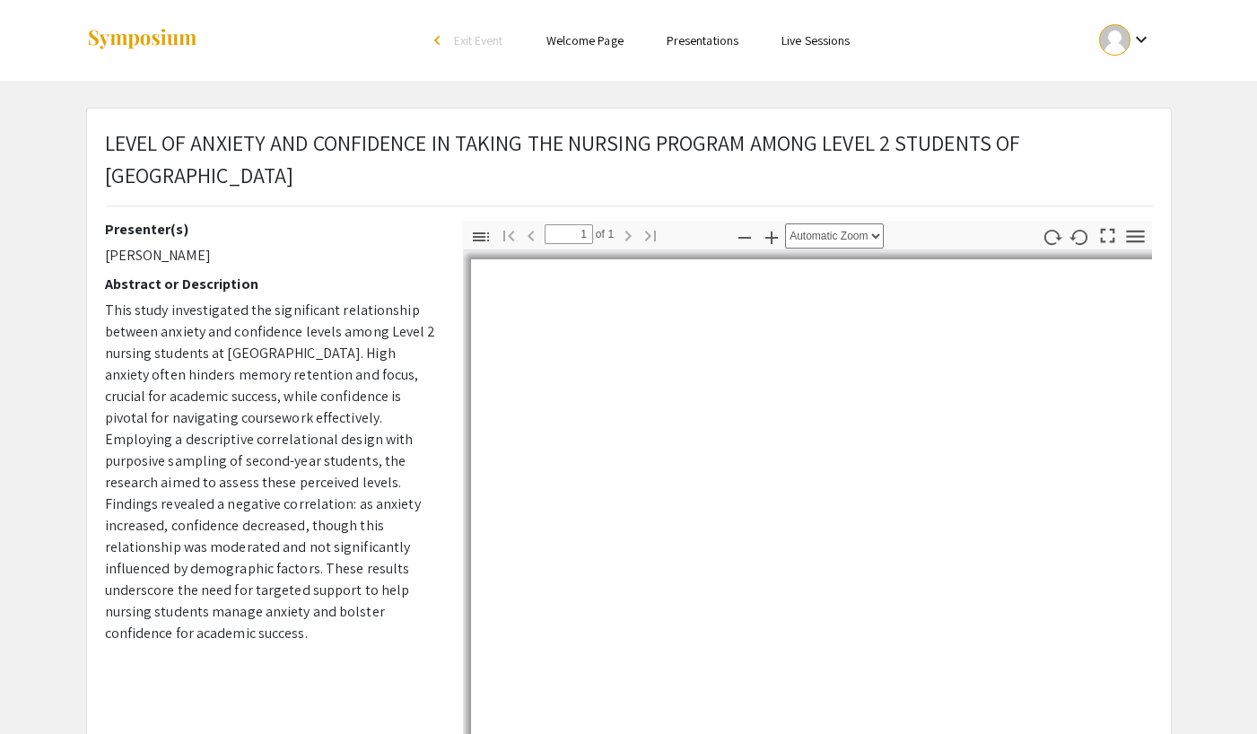
select select "auto"
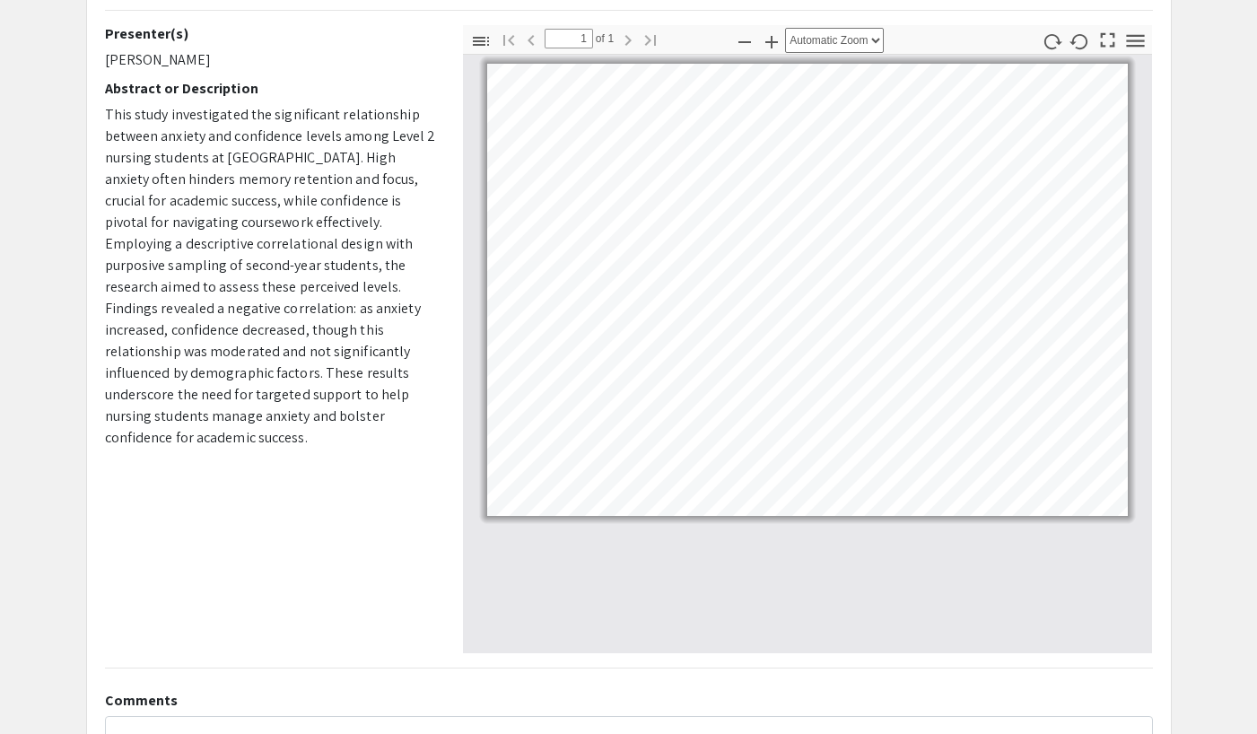
scroll to position [198, 0]
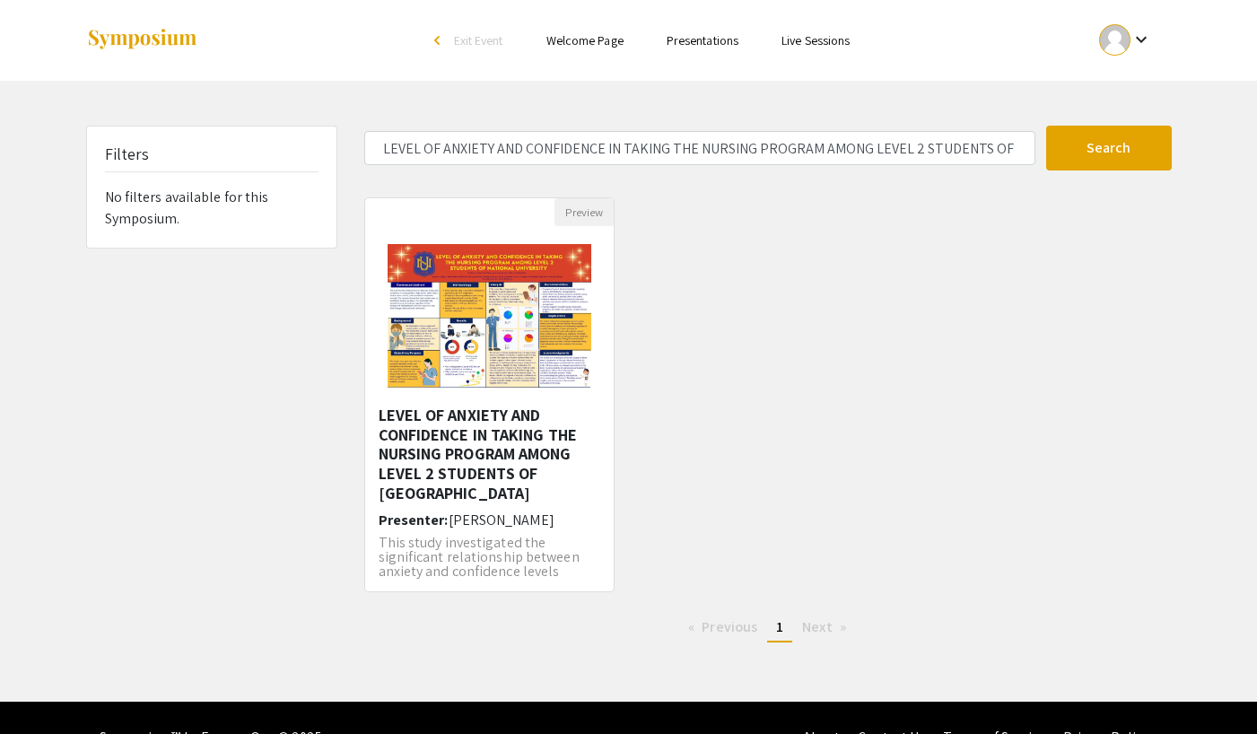
click at [913, 126] on form "LEVEL OF ANXIETY AND CONFIDENCE IN TAKING THE NURSING PROGRAM AMONG LEVEL 2 STU…" at bounding box center [768, 148] width 834 height 45
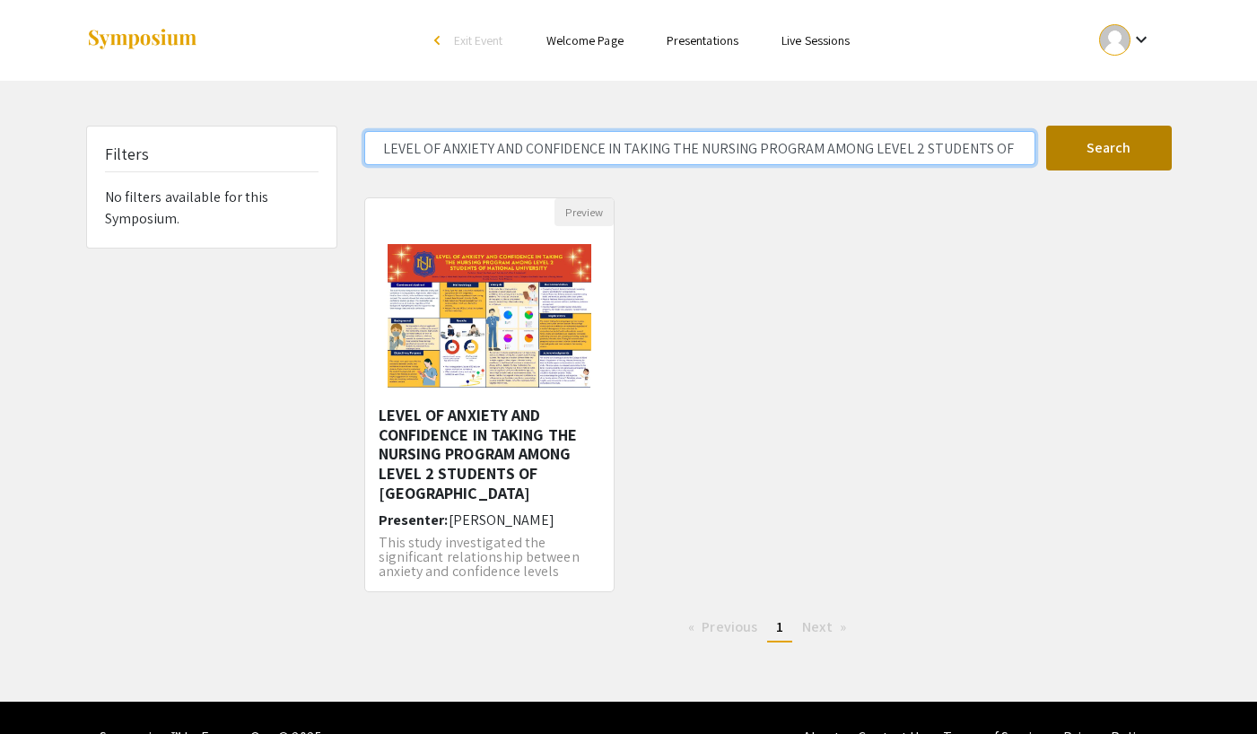
scroll to position [0, 168]
drag, startPoint x: 380, startPoint y: 152, endPoint x: 1048, endPoint y: 163, distance: 667.4
click at [1048, 163] on form "LEVEL OF ANXIETY AND CONFIDENCE IN TAKING THE NURSING PROGRAM AMONG LEVEL 2 STU…" at bounding box center [768, 148] width 834 height 45
paste input "PERCEIVED HEALTH EDUCATION COMPETENCIES OF LEVEL III AND IV NURSING STUDENTS OF…"
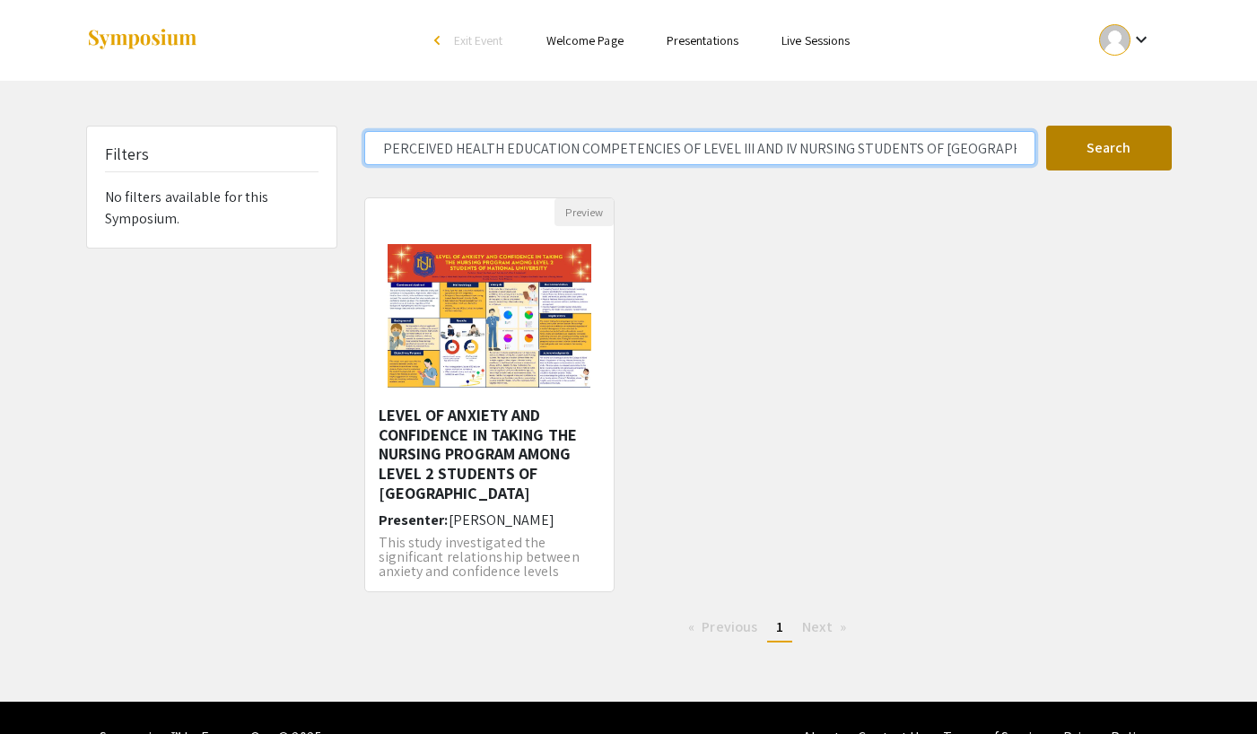
scroll to position [0, 331]
type input "PERCEIVED HEALTH EDUCATION COMPETENCIES OF LEVEL III AND IV NURSING STUDENTS OF…"
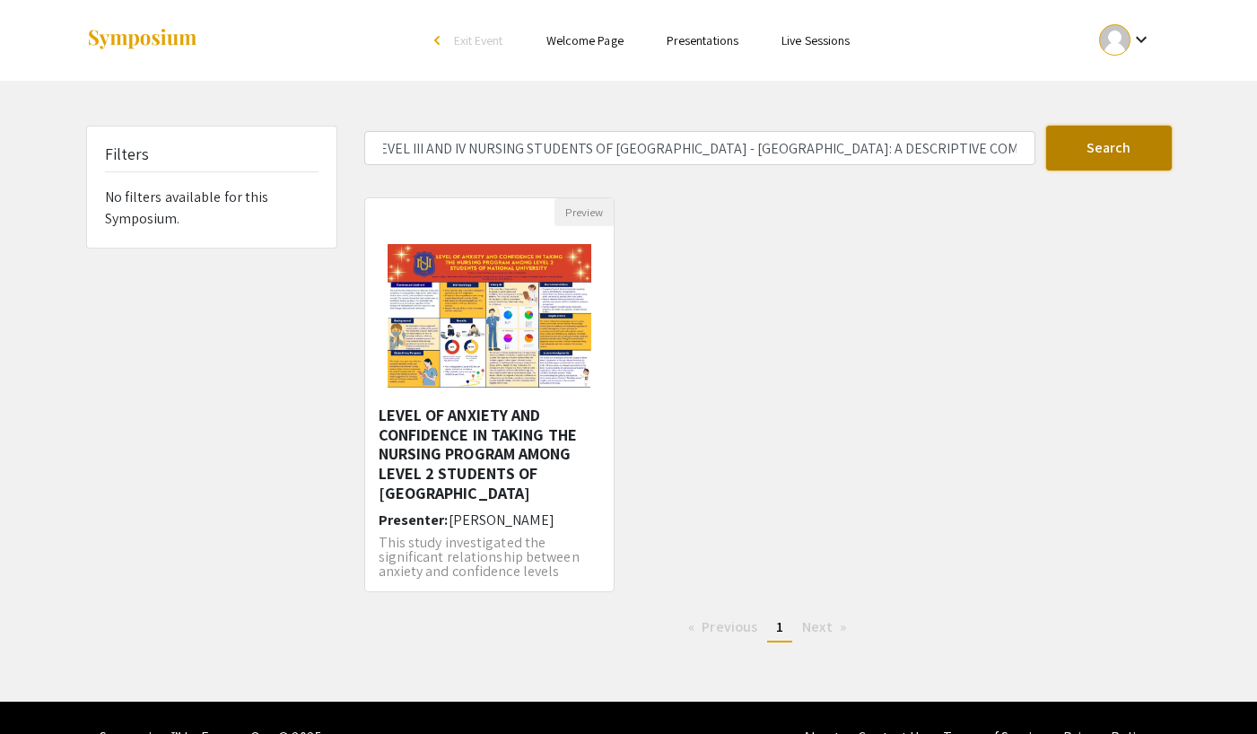
click at [1101, 135] on button "Search" at bounding box center [1109, 148] width 126 height 45
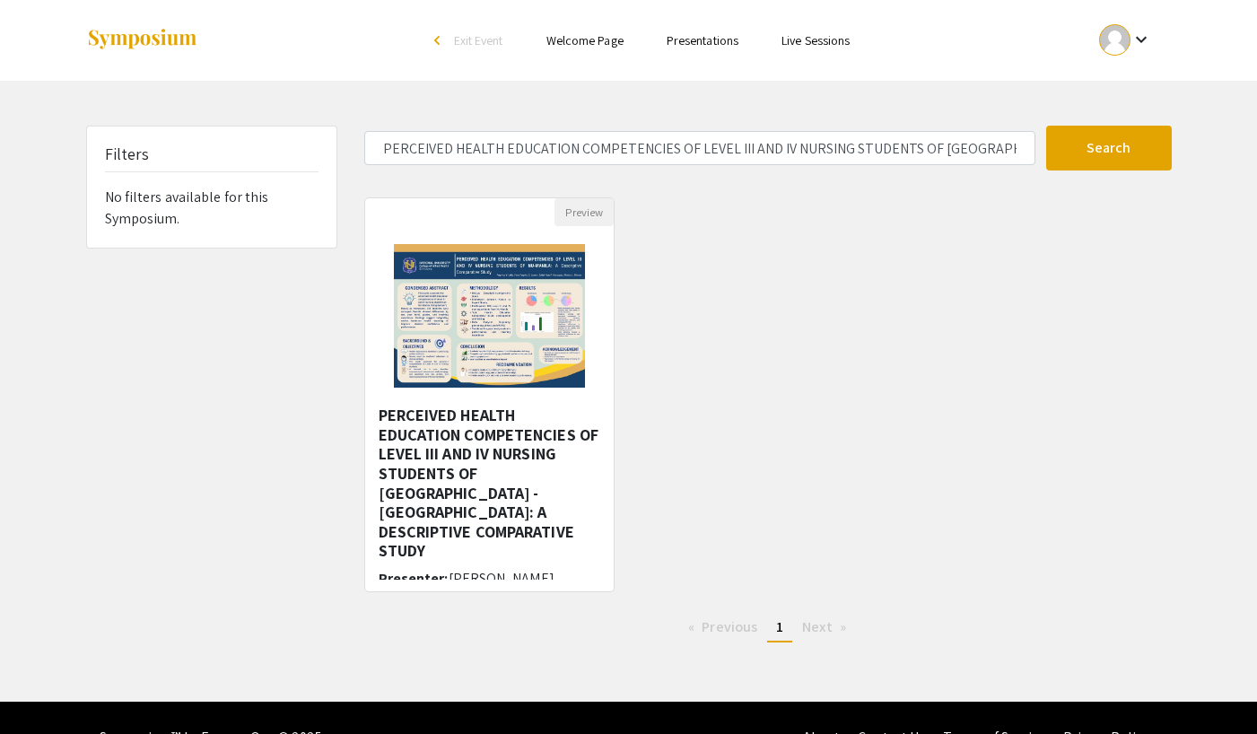
click at [559, 431] on h5 "PERCEIVED HEALTH EDUCATION COMPETENCIES OF LEVEL III AND IV NURSING STUDENTS OF…" at bounding box center [490, 482] width 222 height 155
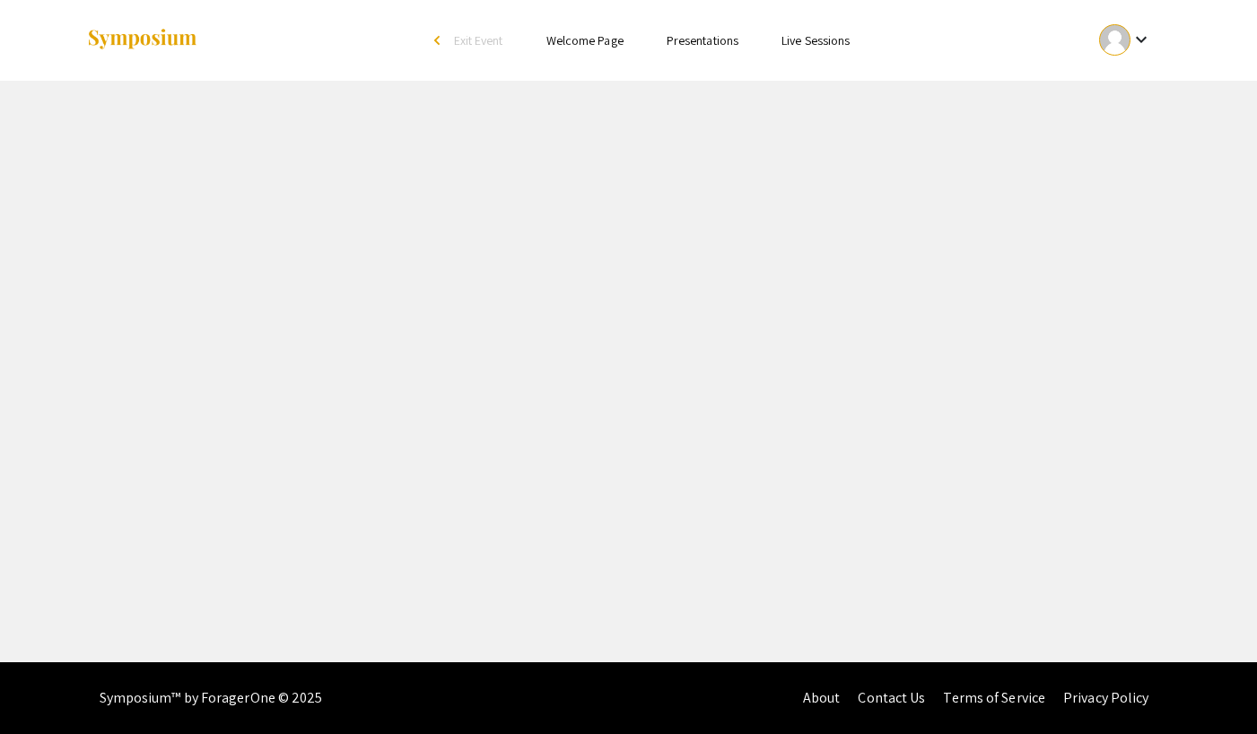
select select "custom"
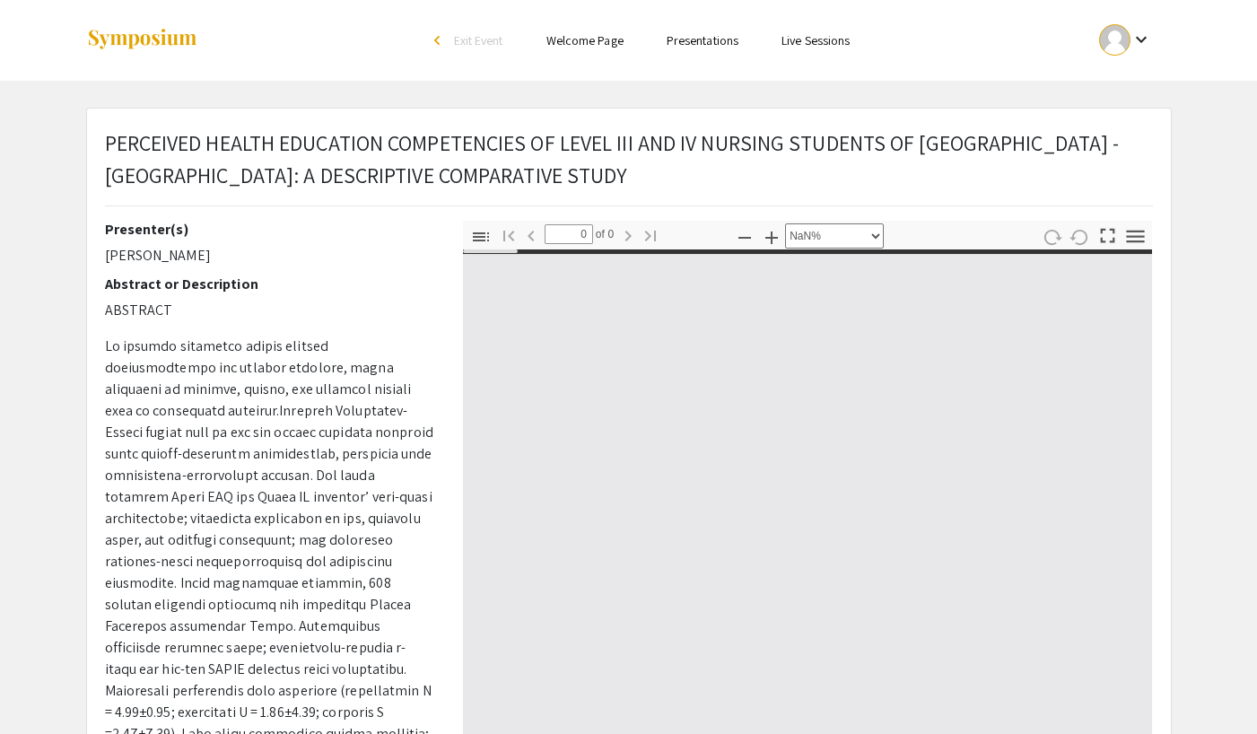
type input "1"
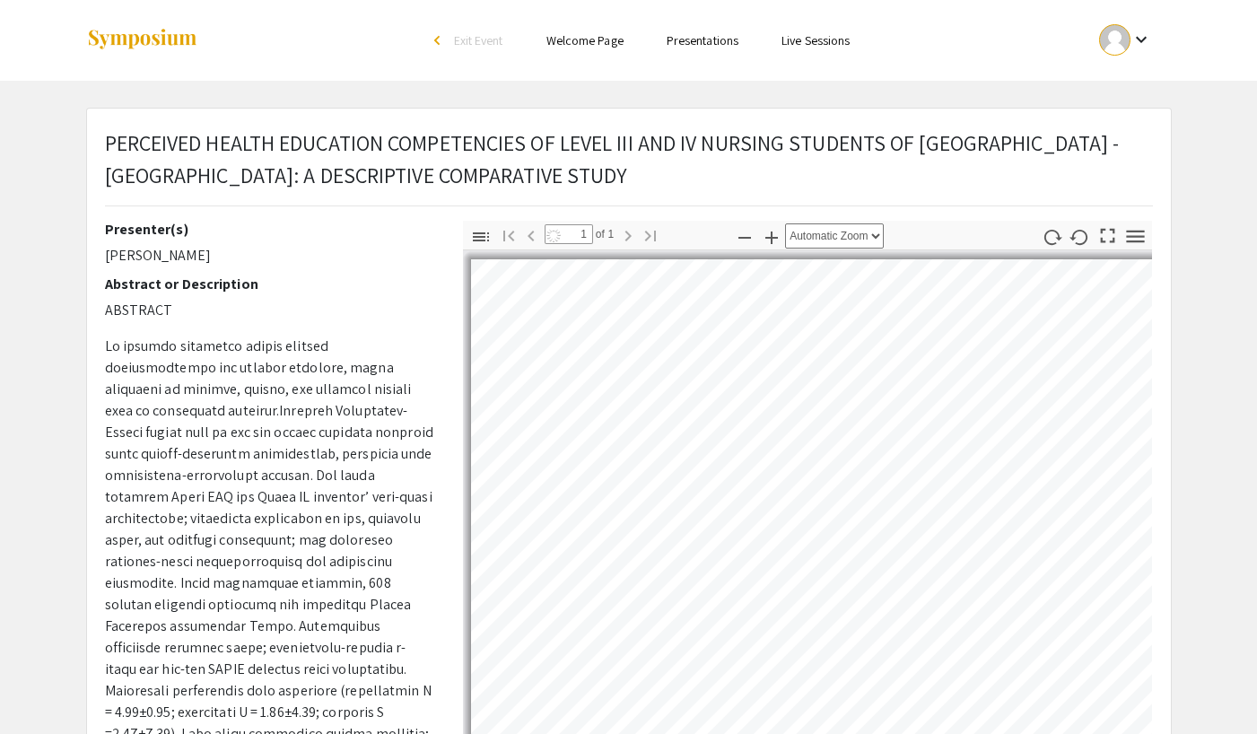
select select "auto"
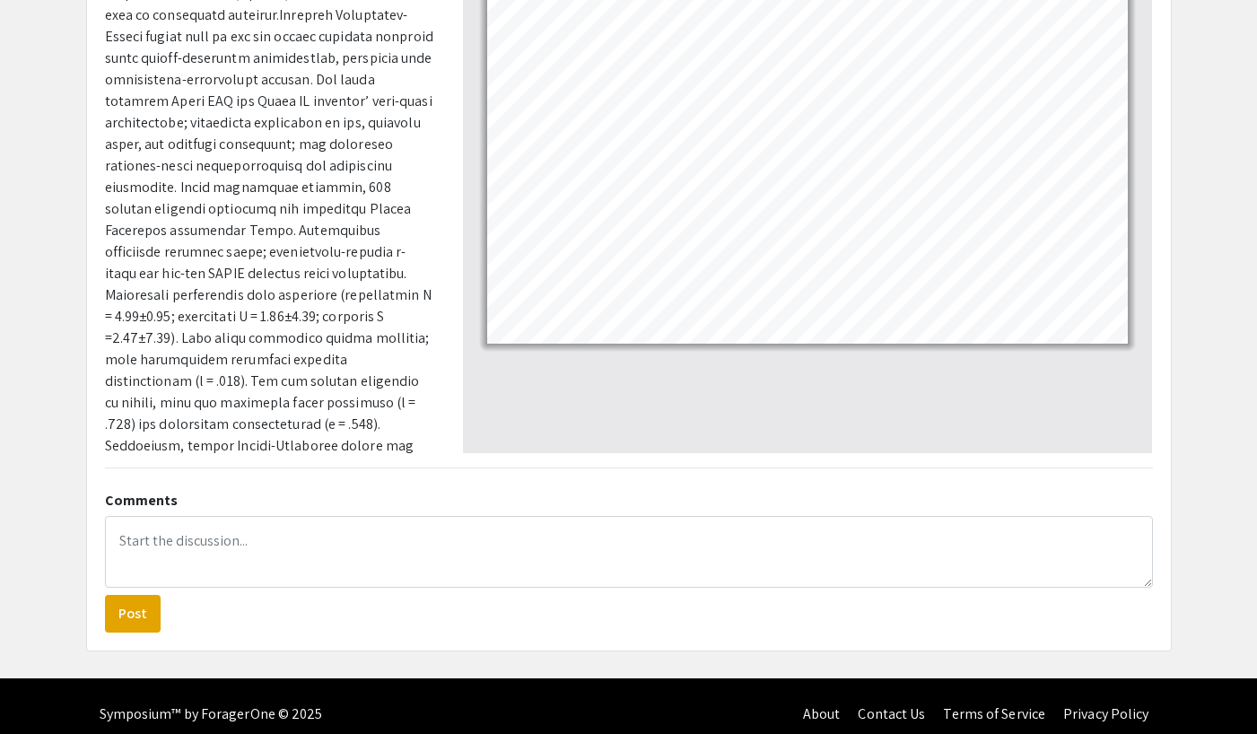
scroll to position [405, 0]
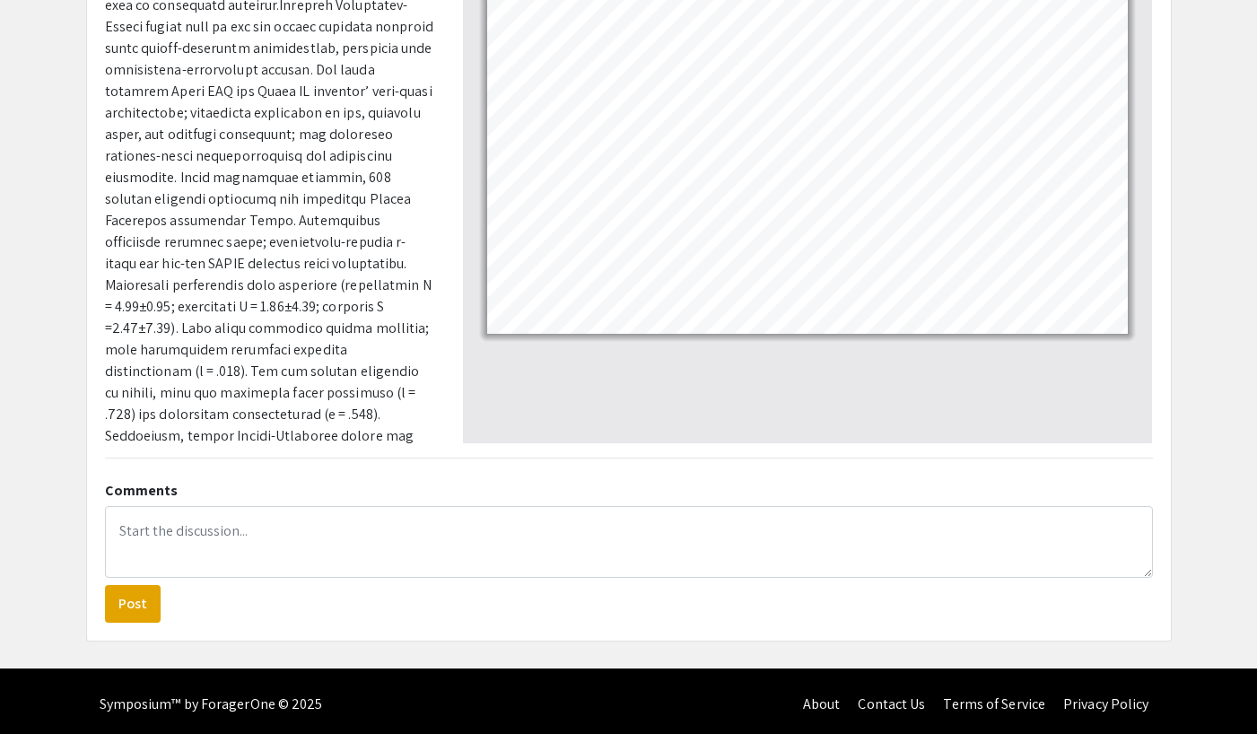
click at [323, 349] on p at bounding box center [270, 350] width 331 height 840
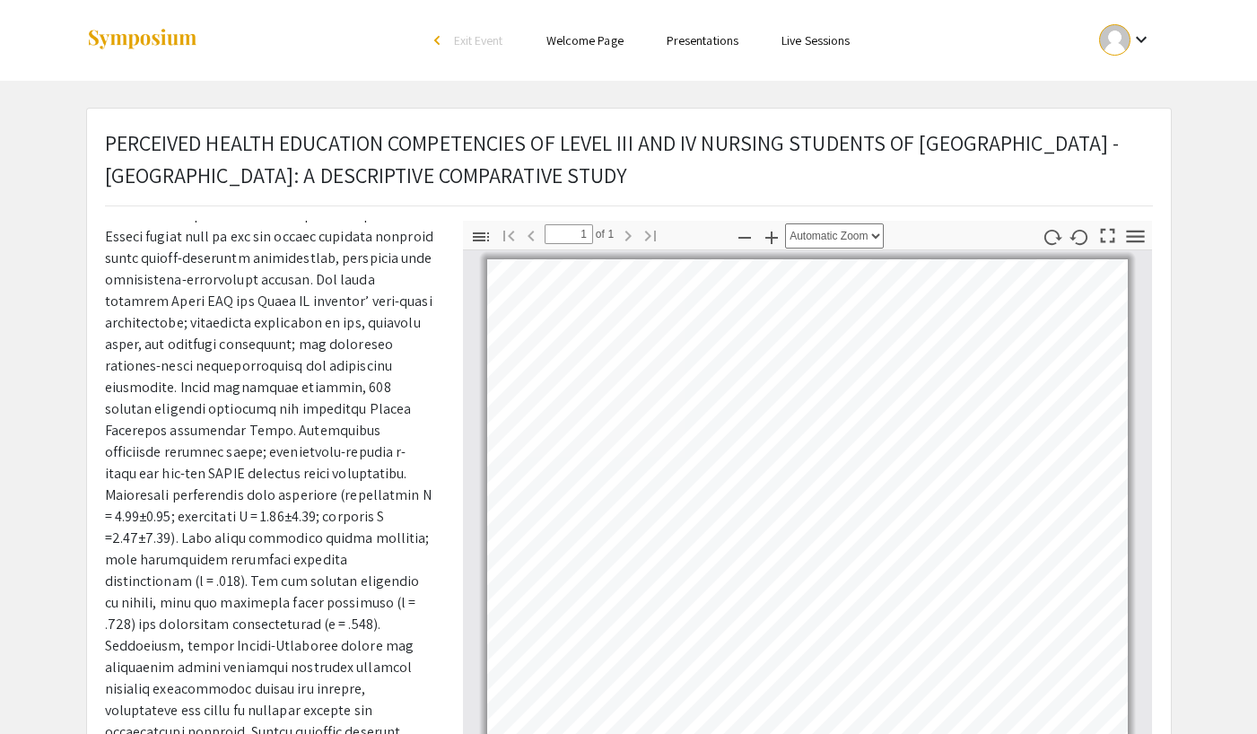
scroll to position [213, 0]
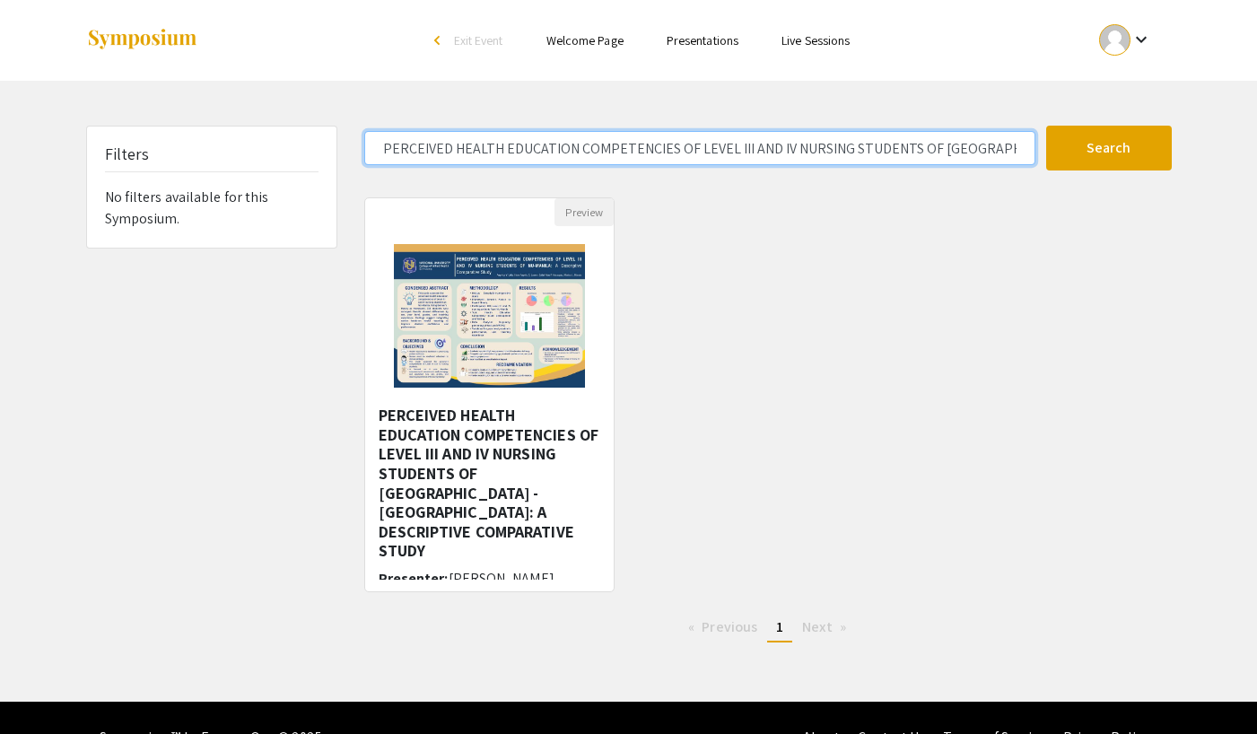
click at [682, 137] on input "PERCEIVED HEALTH EDUCATION COMPETENCIES OF LEVEL III AND IV NURSING STUDENTS OF…" at bounding box center [699, 148] width 671 height 34
drag, startPoint x: 382, startPoint y: 151, endPoint x: 1123, endPoint y: 144, distance: 740.9
click at [1123, 144] on form "PERCEIVED HEALTH EDUCATION COMPETENCIES OF LEVEL III AND IV NURSING STUDENTS OF…" at bounding box center [768, 148] width 834 height 45
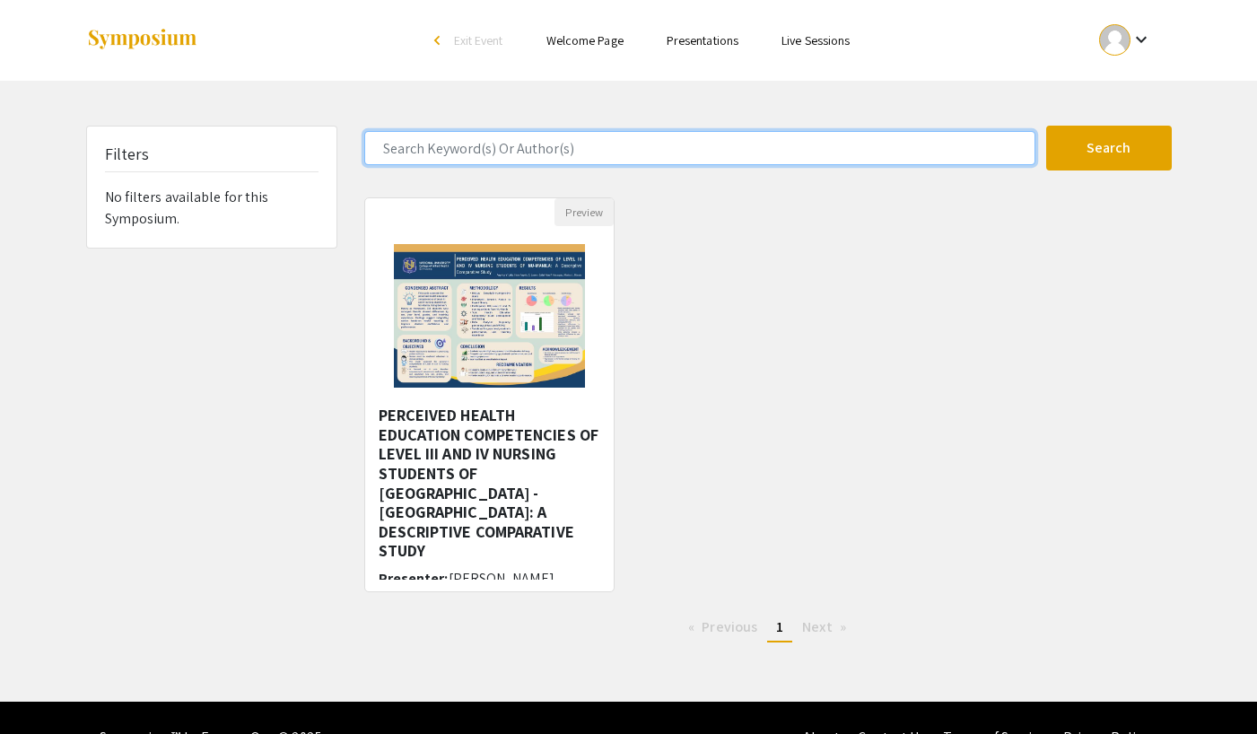
paste input "Perceived Stress and Coping Behaviors of BS Nursing Students in a Clinical Envi…"
type input "Perceived Stress and Coping Behaviors of BS Nursing Students in a Clinical Envi…"
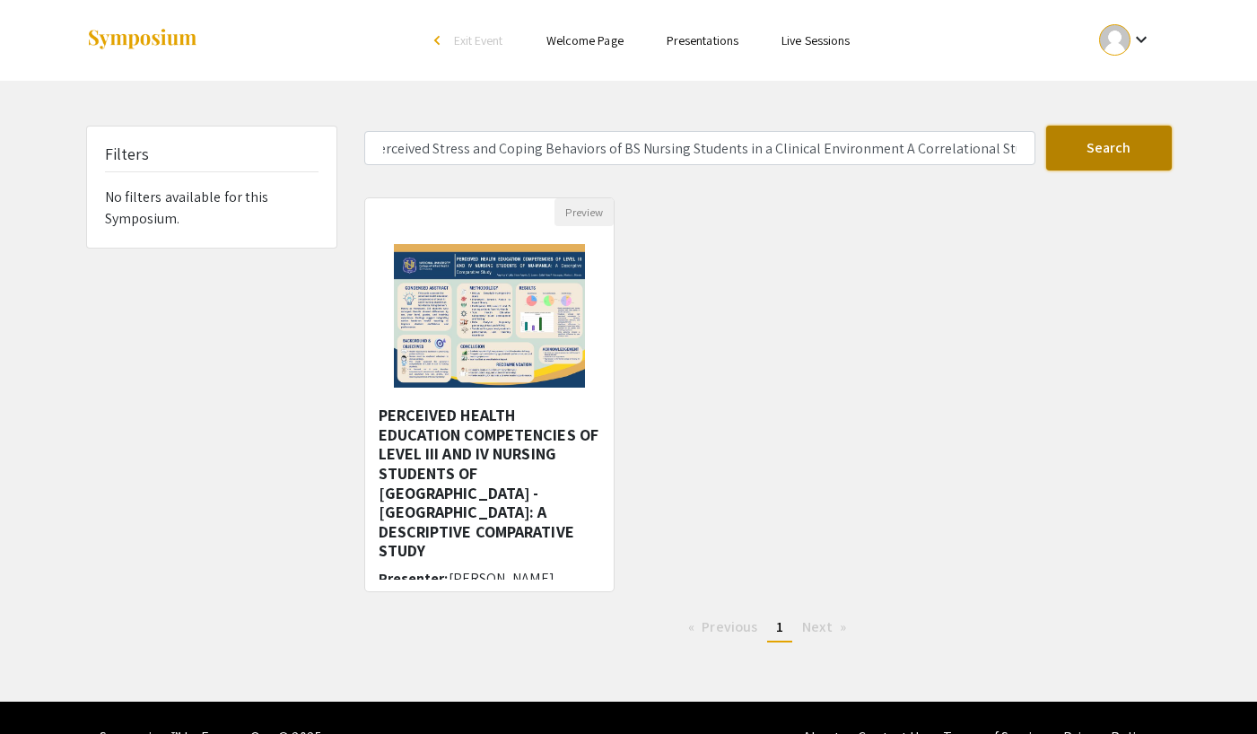
click at [1114, 157] on button "Search" at bounding box center [1109, 148] width 126 height 45
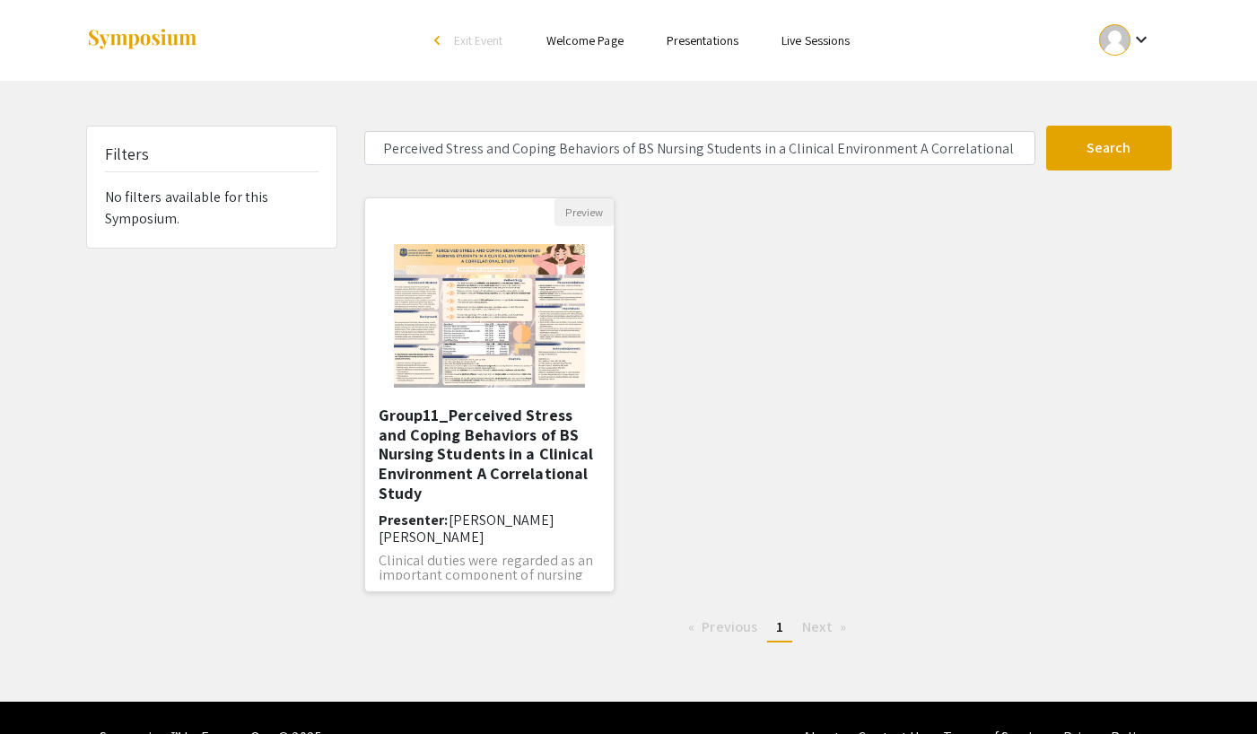
click at [497, 342] on img "Open Presentation <p>Group11_Perceived Stress and Coping Behaviors of BS Nursin…" at bounding box center [489, 315] width 227 height 179
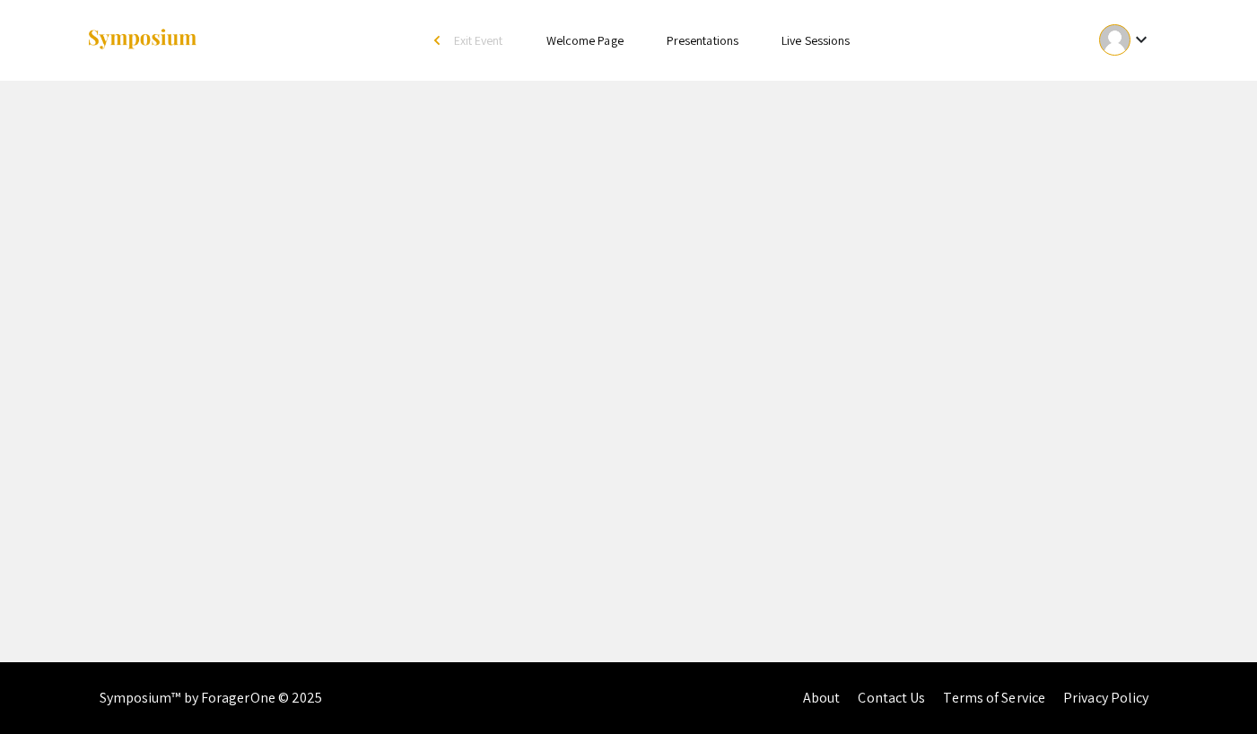
select select "custom"
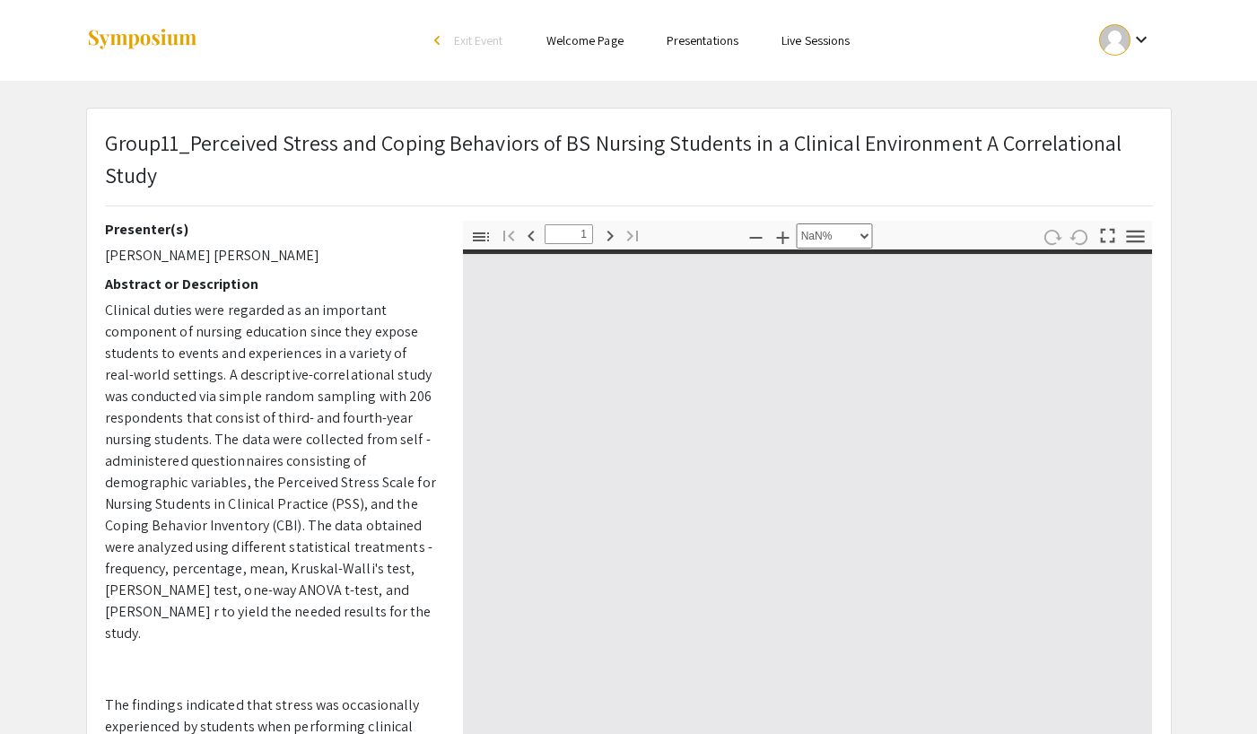
type input "0"
select select "custom"
type input "1"
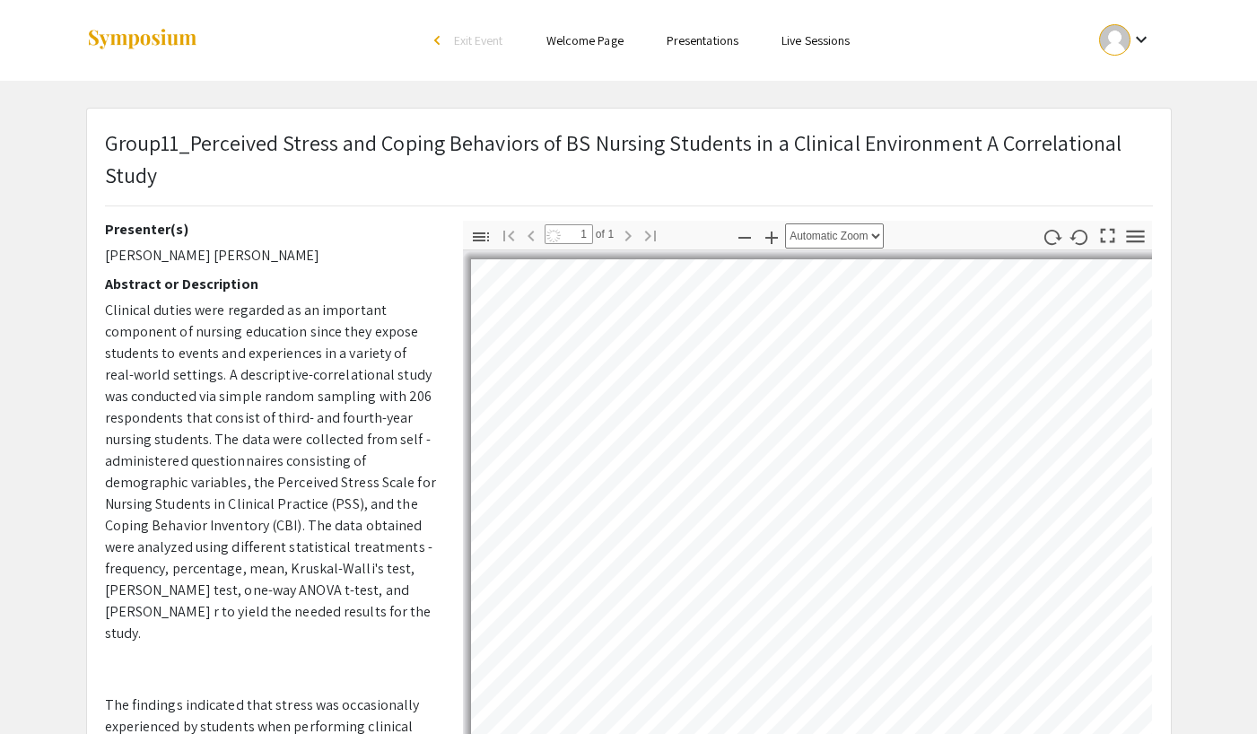
select select "auto"
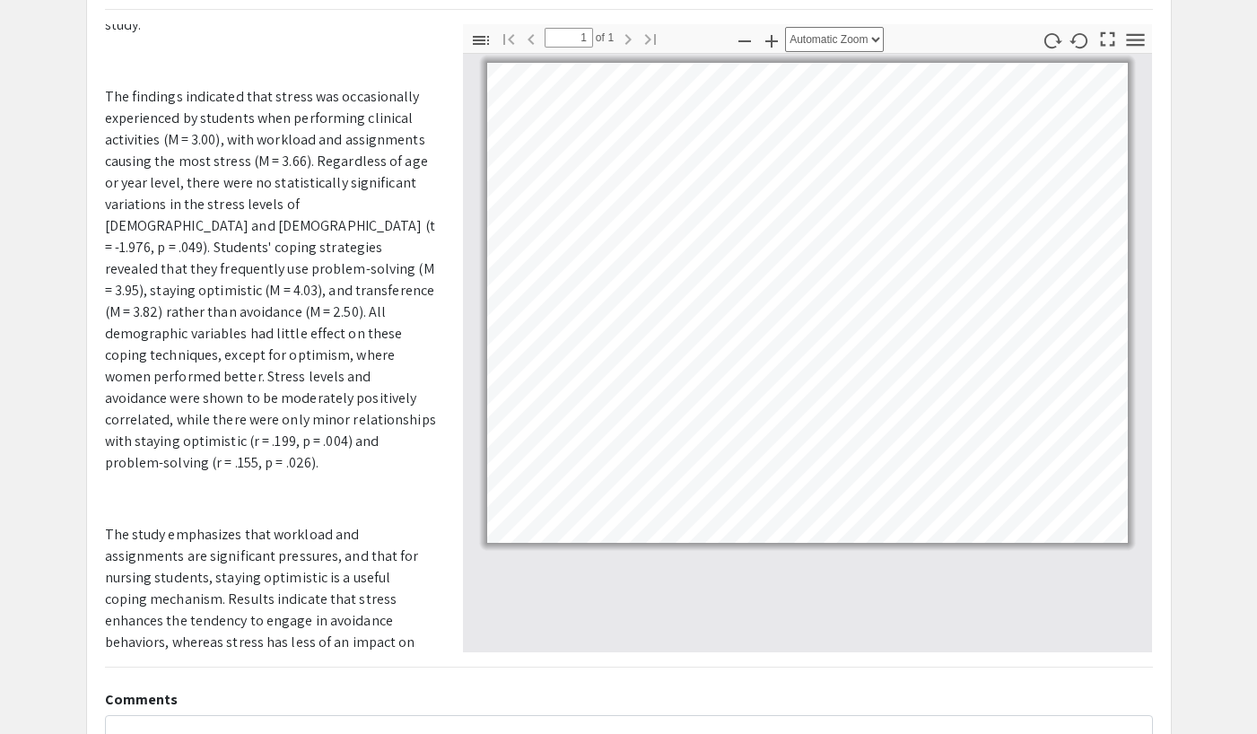
scroll to position [343, 0]
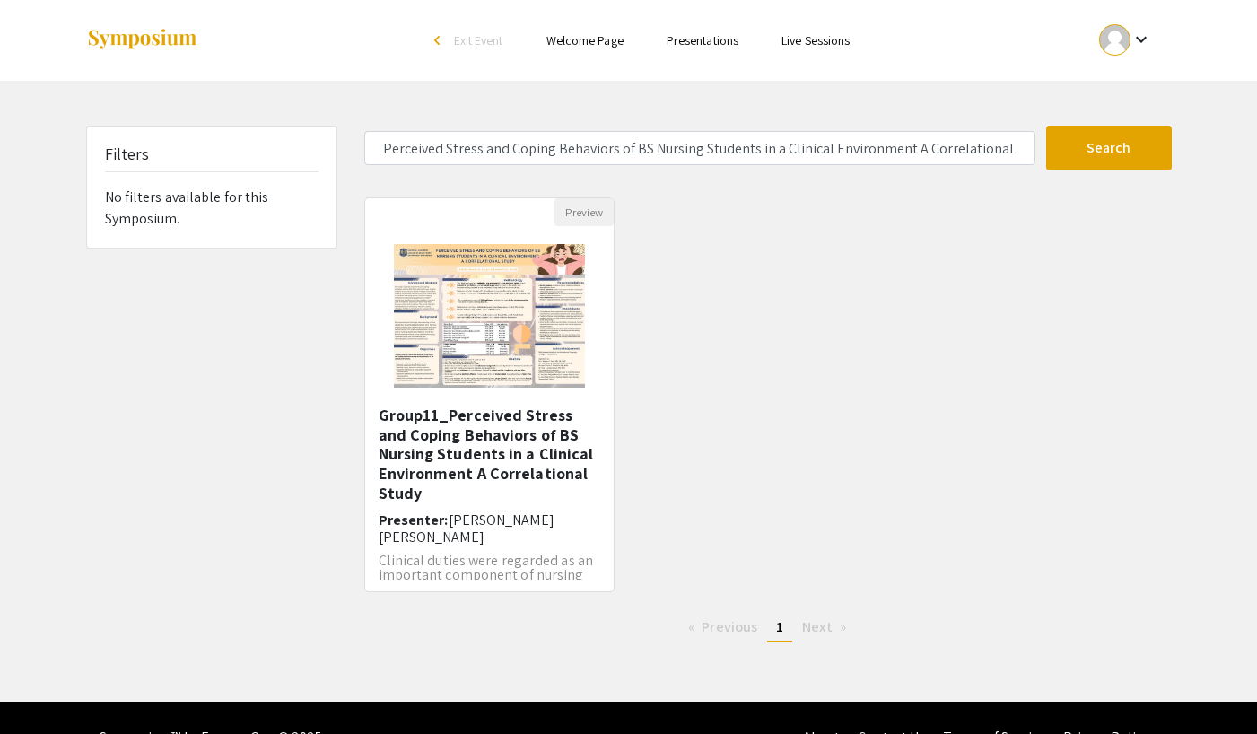
type input "PERCEIVED HEALTH EDUCATION COMPETENCIES OF LEVEL III AND IV NURSING STUDENTS OF…"
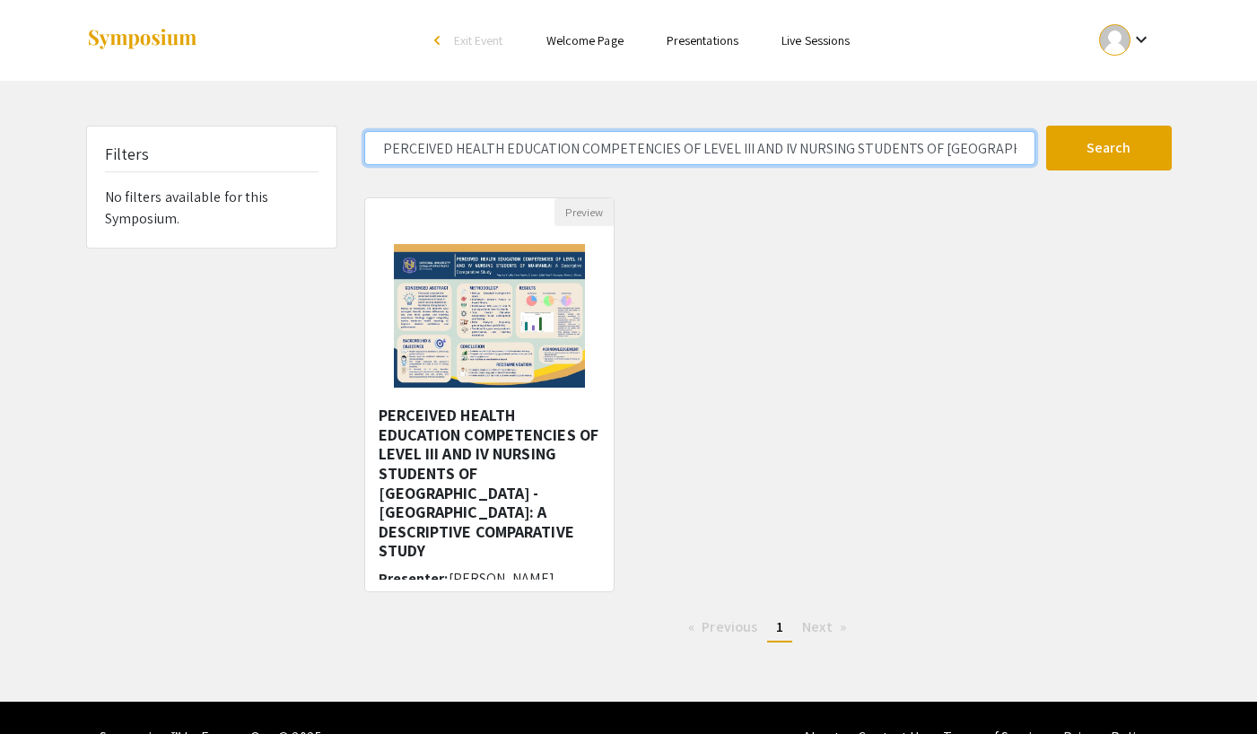
click at [932, 157] on input "PERCEIVED HEALTH EDUCATION COMPETENCIES OF LEVEL III AND IV NURSING STUDENTS OF…" at bounding box center [699, 148] width 671 height 34
drag, startPoint x: 382, startPoint y: 151, endPoint x: 1028, endPoint y: 149, distance: 645.8
click at [1028, 149] on input "PERCEIVED HEALTH EDUCATION COMPETENCIES OF LEVEL III AND IV NURSING STUDENTS OF…" at bounding box center [699, 148] width 671 height 34
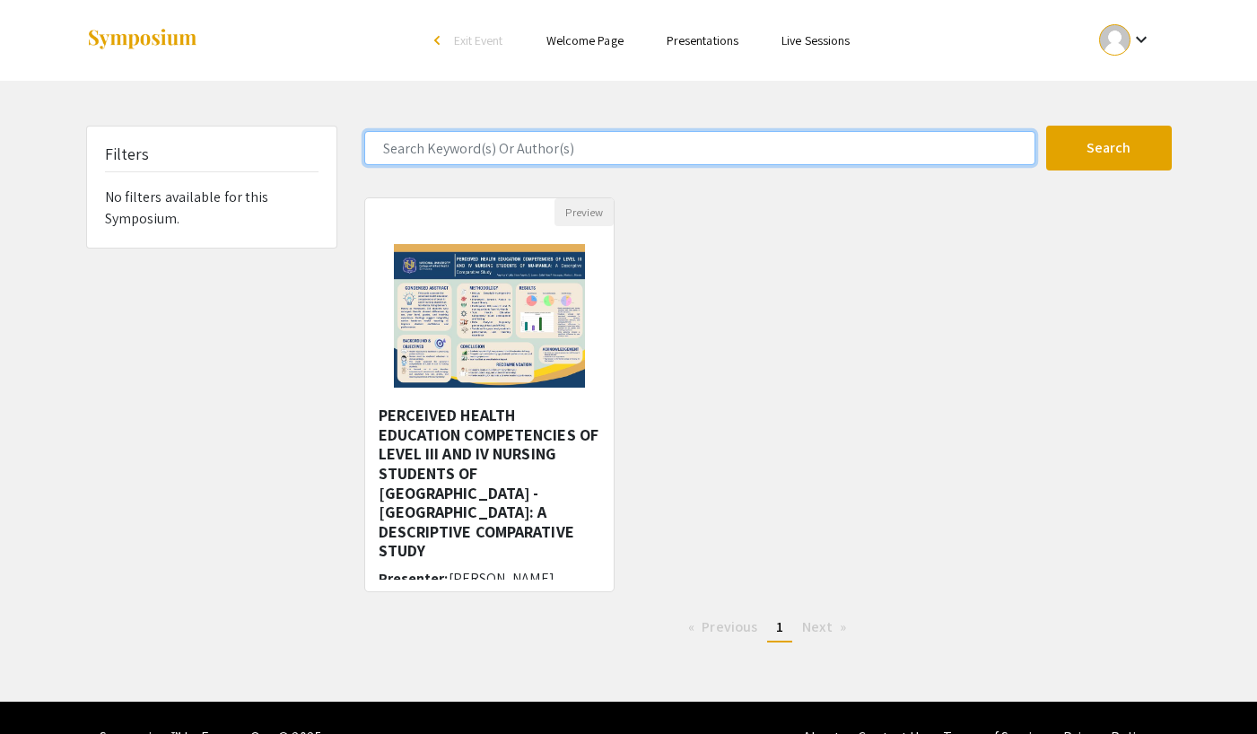
paste input "Spiritual Intelligence and Spiritual Care Among Nursing Students in a Selected …"
type input "Spiritual Intelligence and Spiritual Care Among Nursing Students in a Selected …"
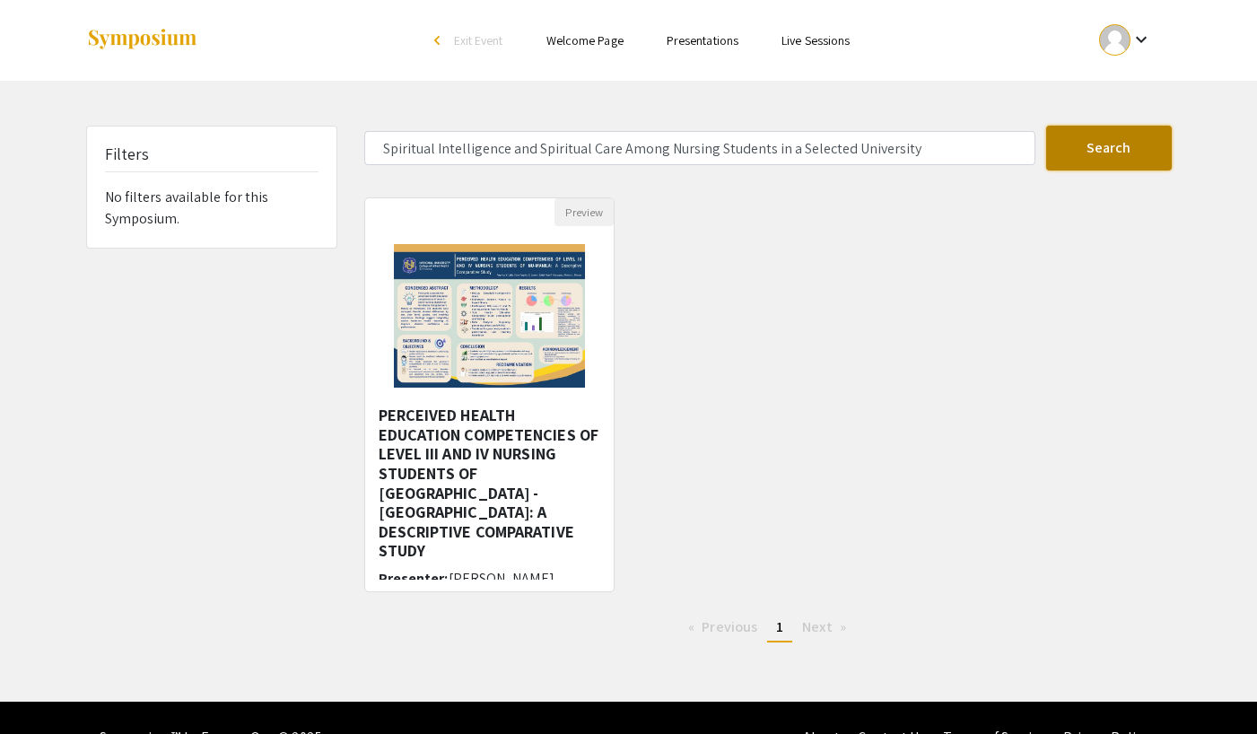
click at [1086, 146] on button "Search" at bounding box center [1109, 148] width 126 height 45
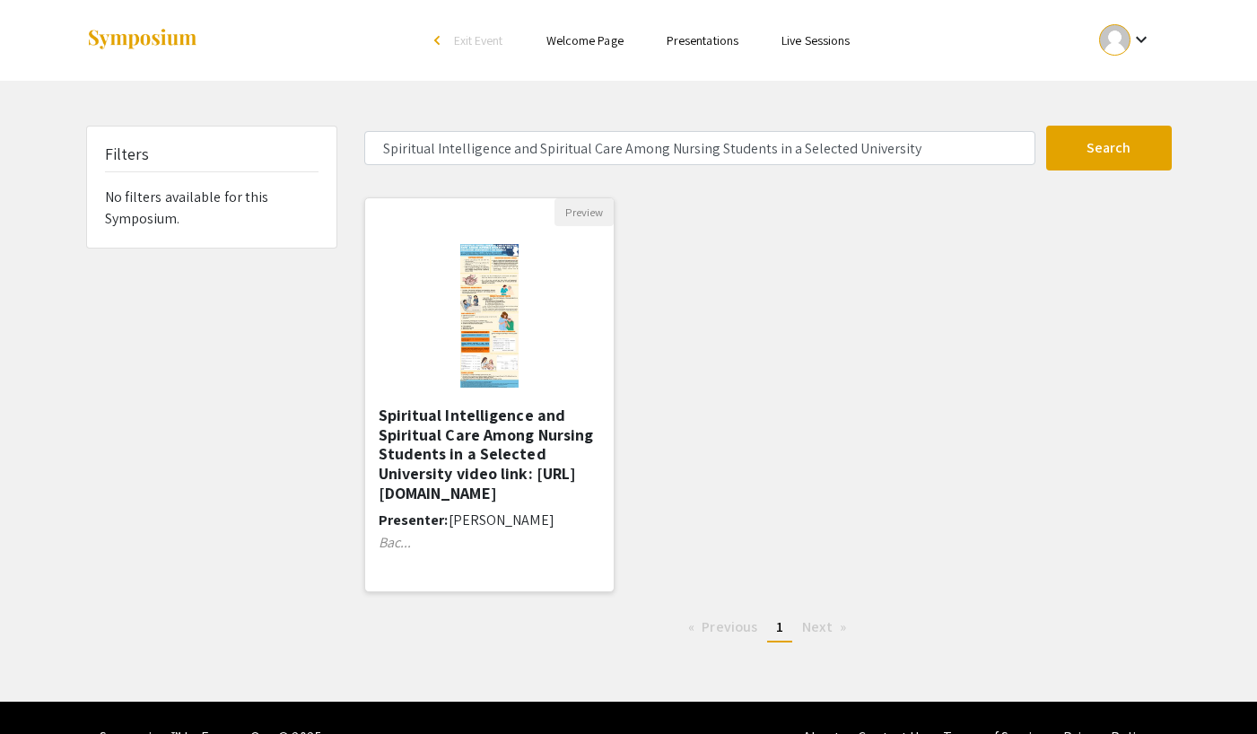
click at [489, 319] on img "Open Presentation <p><strong>Spiritual Intelligence and Spiritual Care Among Nu…" at bounding box center [488, 315] width 93 height 179
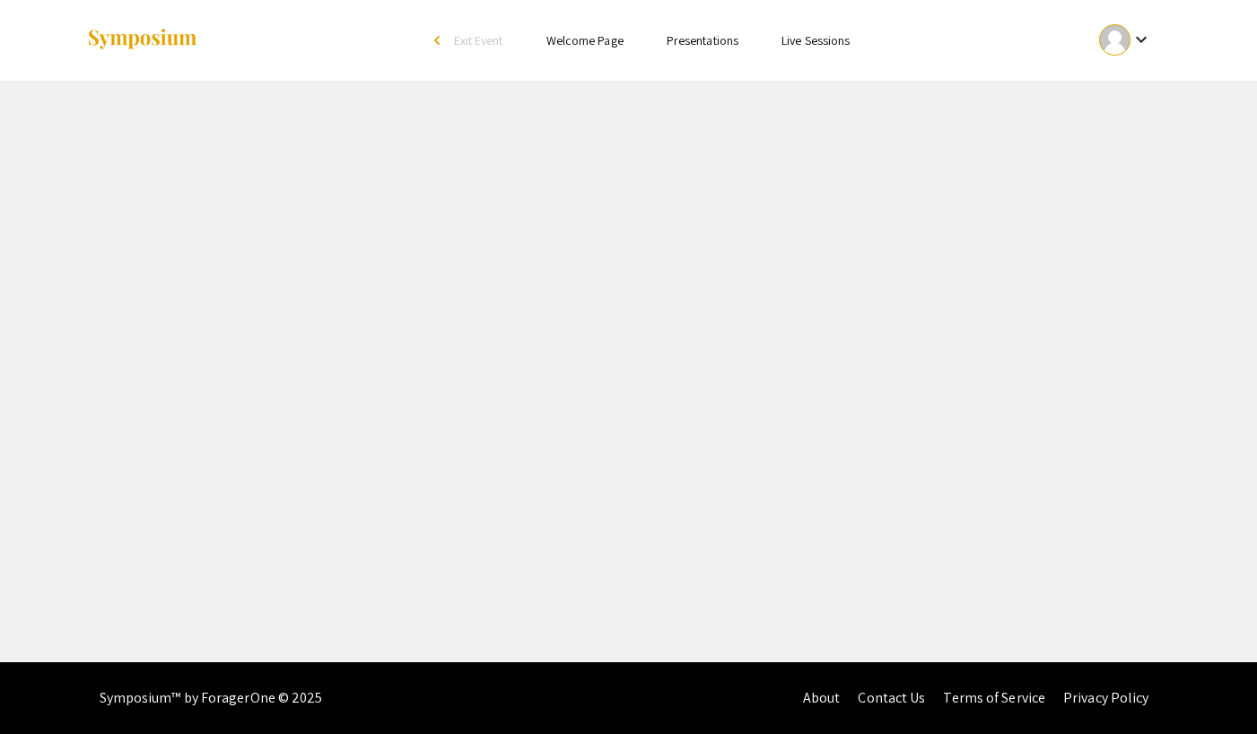
select select "custom"
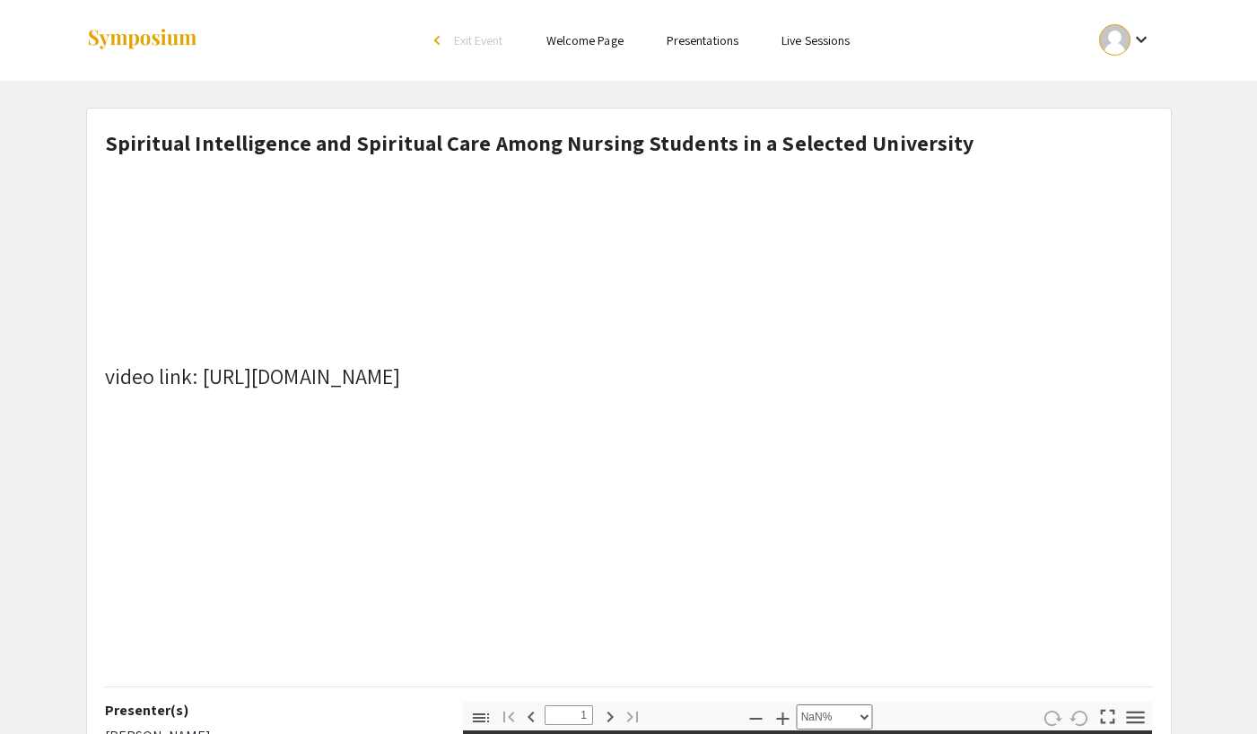
type input "0"
select select "custom"
type input "1"
select select "auto"
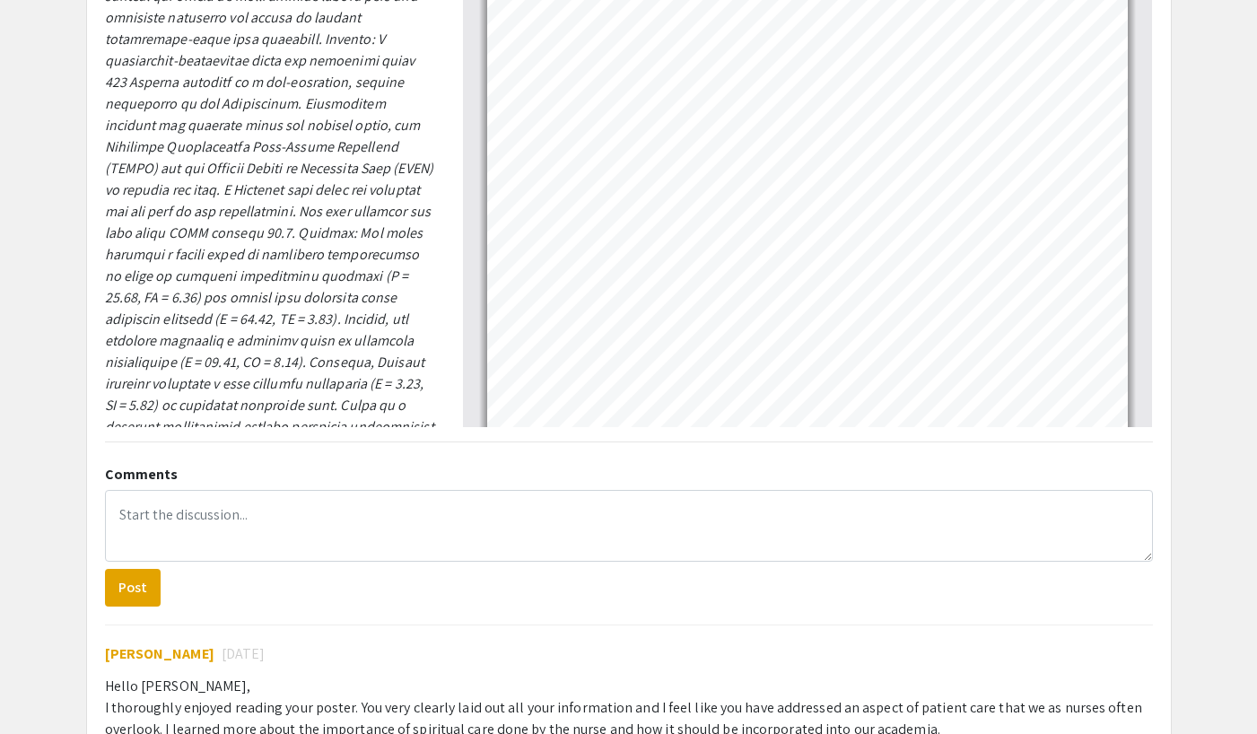
scroll to position [1019, 0]
